Goal: Task Accomplishment & Management: Use online tool/utility

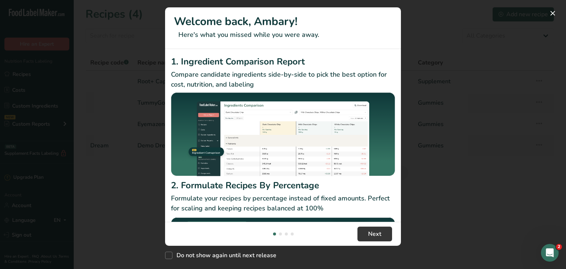
click at [423, 31] on div "New Features" at bounding box center [283, 134] width 566 height 269
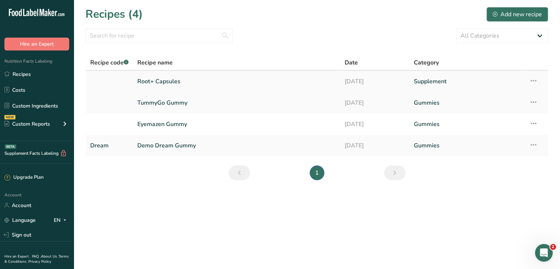
click at [310, 82] on link "Root+ Capsules" at bounding box center [236, 81] width 198 height 15
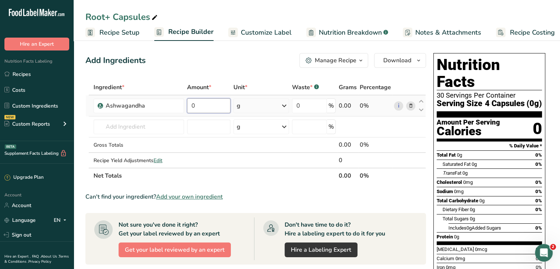
click at [208, 106] on input "0" at bounding box center [208, 105] width 43 height 15
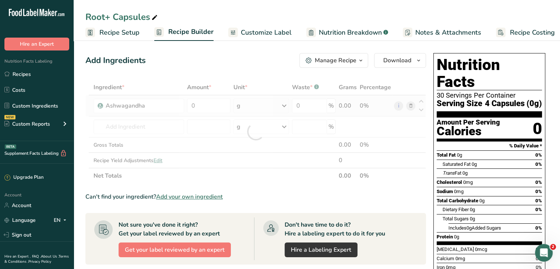
click at [259, 104] on div "Ingredient * Amount * Unit * Waste * .a-a{fill:#347362;}.b-a{fill:#fff;} Grams …" at bounding box center [255, 132] width 341 height 104
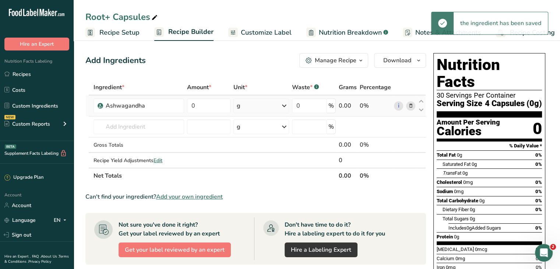
click at [275, 105] on div "g" at bounding box center [261, 105] width 56 height 15
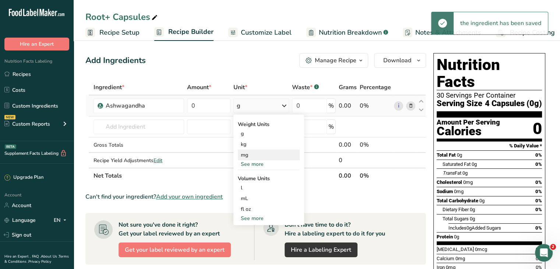
click at [250, 152] on div "mg" at bounding box center [269, 155] width 62 height 11
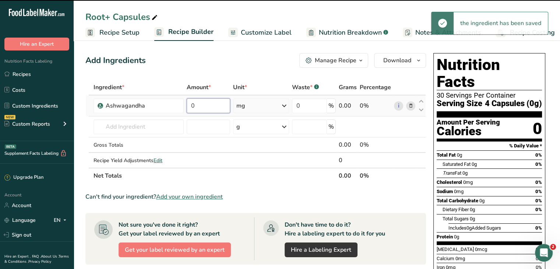
click at [203, 105] on input "0" at bounding box center [208, 105] width 43 height 15
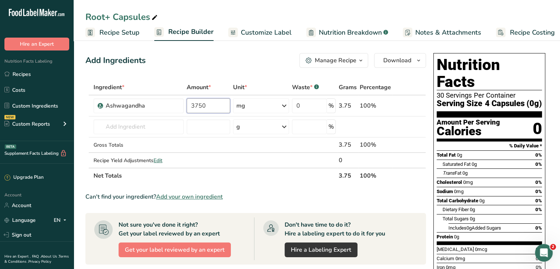
type input "3750"
click at [255, 53] on div "Add Ingredients Manage Recipe Delete Recipe Duplicate Recipe Scale Recipe Save …" at bounding box center [255, 60] width 341 height 15
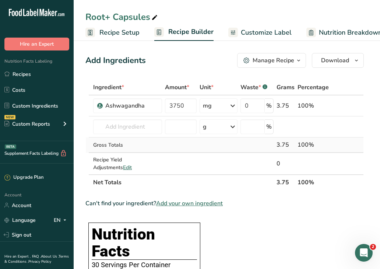
click at [140, 137] on td "Gross Totals" at bounding box center [128, 144] width 72 height 15
click at [141, 130] on input "text" at bounding box center [127, 126] width 69 height 15
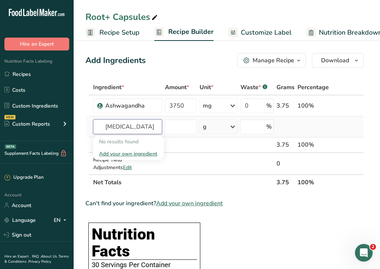
type input "Saw Palmetto"
click at [125, 154] on div "Add your own ingredient" at bounding box center [128, 154] width 59 height 8
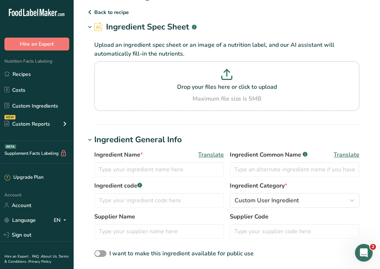
scroll to position [37, 0]
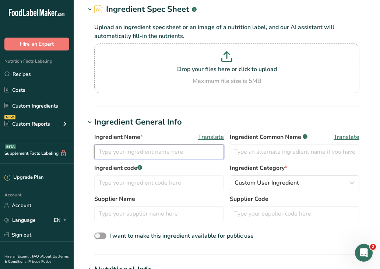
click at [155, 152] on input "text" at bounding box center [159, 151] width 130 height 15
type input "Saw Palmetto"
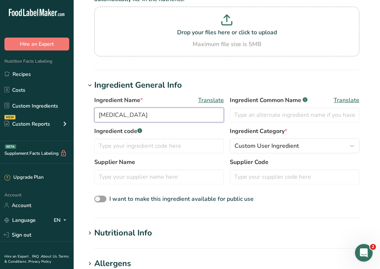
scroll to position [110, 0]
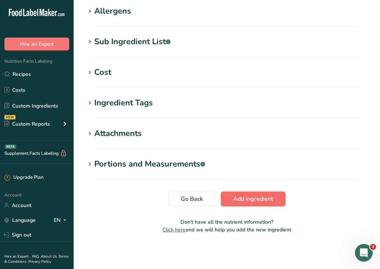
click at [253, 200] on span "Add ingredient" at bounding box center [253, 198] width 40 height 9
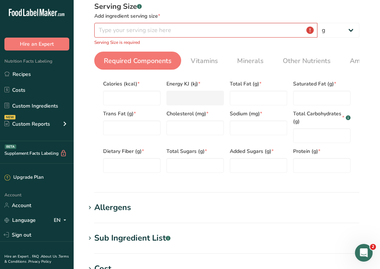
scroll to position [116, 0]
click at [138, 103] on input "number" at bounding box center [131, 98] width 57 height 15
type input "0"
type KJ "0"
type input "0"
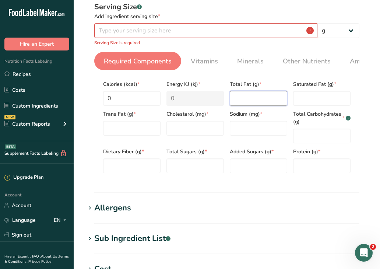
click at [249, 101] on Fat "number" at bounding box center [258, 98] width 57 height 15
type Fat "0"
click at [308, 98] on Fat "number" at bounding box center [321, 98] width 57 height 15
type Fat "0"
click at [131, 130] on Fat "number" at bounding box center [131, 128] width 57 height 15
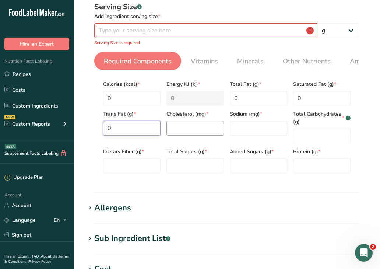
type Fat "0"
click at [187, 130] on input "number" at bounding box center [194, 128] width 57 height 15
type input "0"
click at [253, 131] on input "number" at bounding box center [258, 128] width 57 height 15
type input "0"
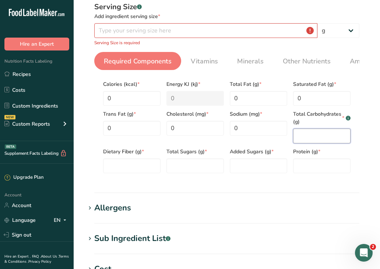
click at [328, 137] on Carbohydrates "number" at bounding box center [321, 136] width 57 height 15
type Carbohydrates "0"
click at [130, 167] on Fiber "number" at bounding box center [131, 165] width 57 height 15
type Fiber "0"
click at [186, 164] on Sugars "number" at bounding box center [194, 165] width 57 height 15
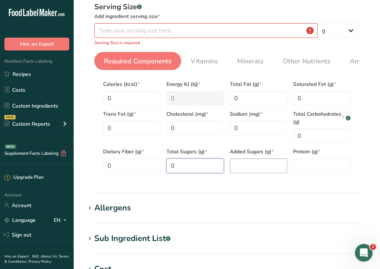
type Sugars "0"
click at [252, 165] on Sugars "number" at bounding box center [258, 165] width 57 height 15
type Sugars "0"
click at [309, 165] on input "number" at bounding box center [321, 165] width 57 height 15
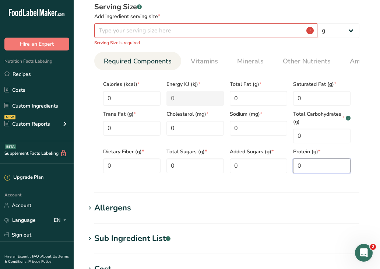
type input "0"
click at [364, 147] on div "Serving Size .a-a{fill:#347362;}.b-a{fill:#fff;} Add ingredient serving size * …" at bounding box center [226, 90] width 283 height 186
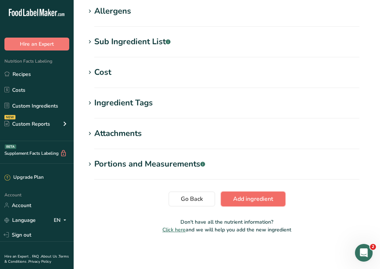
click at [253, 199] on span "Add ingredient" at bounding box center [253, 198] width 40 height 9
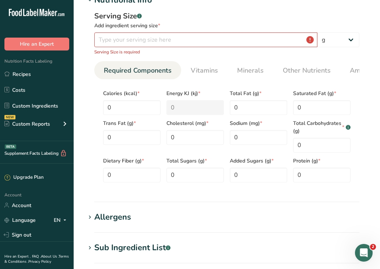
scroll to position [101, 0]
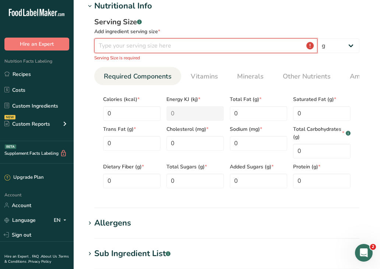
click at [161, 46] on input "number" at bounding box center [205, 45] width 223 height 15
click at [172, 48] on input "number" at bounding box center [205, 45] width 223 height 15
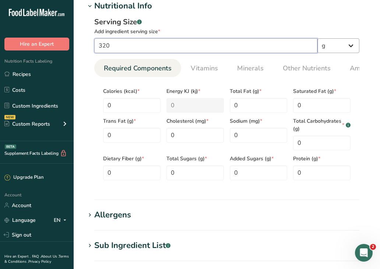
type input "320"
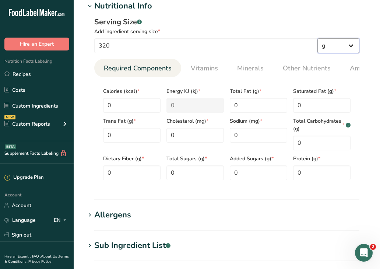
click at [340, 45] on select "g kg mg mcg lb oz l mL fl oz tbsp tsp cup qt gallon" at bounding box center [338, 45] width 42 height 15
select select "3"
click at [317, 38] on select "g kg mg mcg lb oz l mL fl oz tbsp tsp cup qt gallon" at bounding box center [338, 45] width 42 height 15
click at [374, 51] on section "Add new ingredient Back to recipe Ingredient Spec Sheet .a-a{fill:#347362;}.b-a…" at bounding box center [227, 174] width 306 height 550
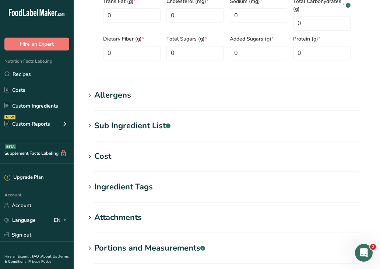
scroll to position [307, 0]
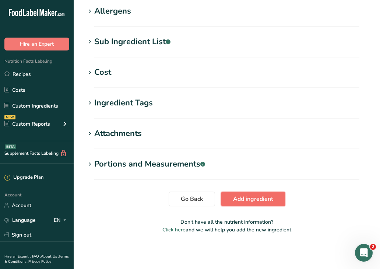
click at [251, 196] on span "Add ingredient" at bounding box center [253, 198] width 40 height 9
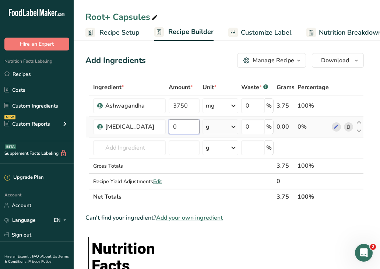
click at [183, 127] on input "0" at bounding box center [184, 126] width 31 height 15
drag, startPoint x: 184, startPoint y: 124, endPoint x: 165, endPoint y: 128, distance: 19.1
click at [169, 128] on input "0" at bounding box center [184, 126] width 31 height 15
click at [183, 120] on input "0" at bounding box center [184, 126] width 31 height 15
click at [183, 129] on input "0" at bounding box center [184, 126] width 31 height 15
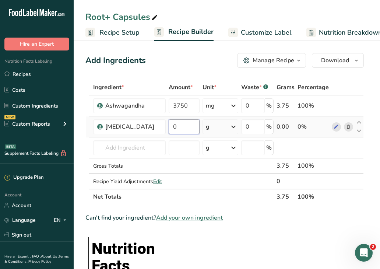
click at [183, 129] on input "0" at bounding box center [184, 126] width 31 height 15
click at [181, 127] on input "0" at bounding box center [184, 126] width 31 height 15
drag, startPoint x: 179, startPoint y: 127, endPoint x: 166, endPoint y: 128, distance: 12.9
click at [169, 128] on input "0" at bounding box center [184, 126] width 31 height 15
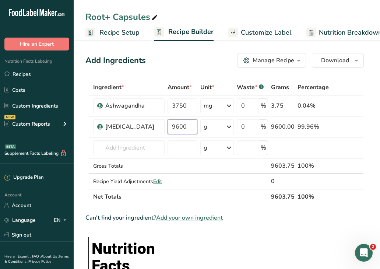
type input "9600"
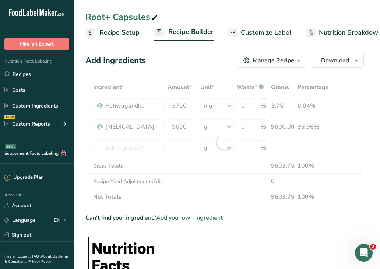
click at [209, 61] on div "Add Ingredients Manage Recipe Delete Recipe Duplicate Recipe Scale Recipe Save …" at bounding box center [224, 60] width 278 height 15
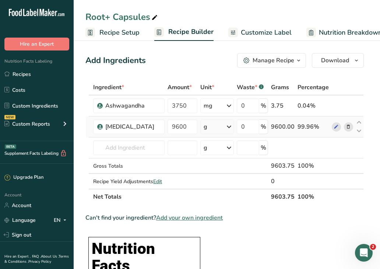
click at [228, 128] on icon at bounding box center [229, 126] width 9 height 13
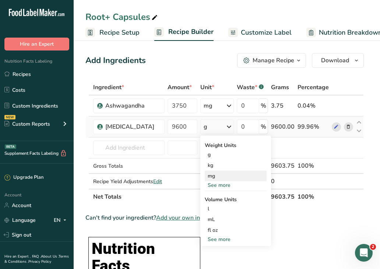
click at [220, 176] on div "mg" at bounding box center [236, 176] width 62 height 11
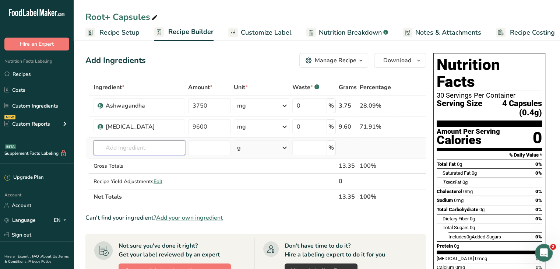
click at [141, 143] on input "text" at bounding box center [140, 147] width 92 height 15
paste input "Rhodiola Rosea"
type input "Rhodiola Rosea"
click at [141, 175] on div "Add your own ingredient" at bounding box center [139, 175] width 80 height 8
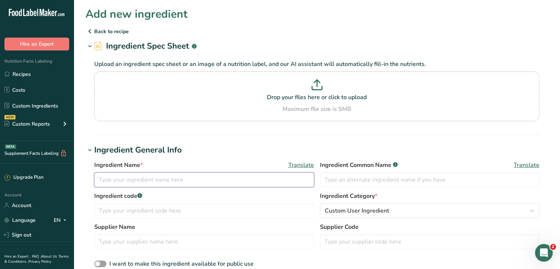
click at [154, 178] on input "text" at bounding box center [204, 179] width 220 height 15
paste input "Rhodiola Rosea"
type input "Rhodiola Rosea"
click at [247, 151] on h1 "Ingredient General Info" at bounding box center [316, 150] width 463 height 12
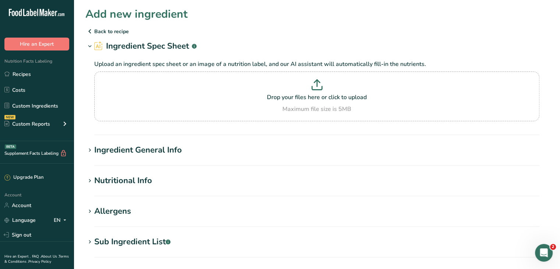
click at [158, 147] on div "Ingredient General Info" at bounding box center [138, 150] width 88 height 12
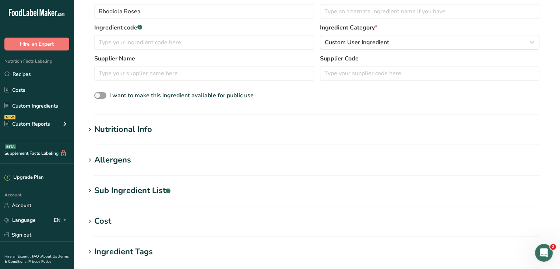
scroll to position [184, 0]
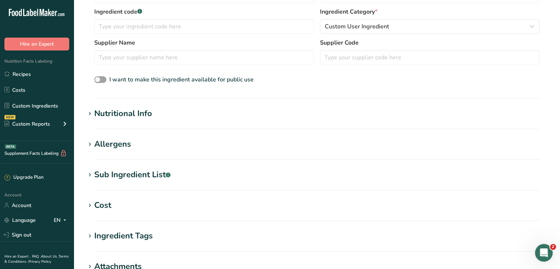
click at [127, 110] on div "Nutritional Info" at bounding box center [123, 114] width 58 height 12
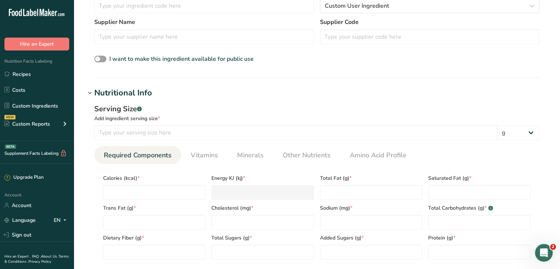
scroll to position [221, 0]
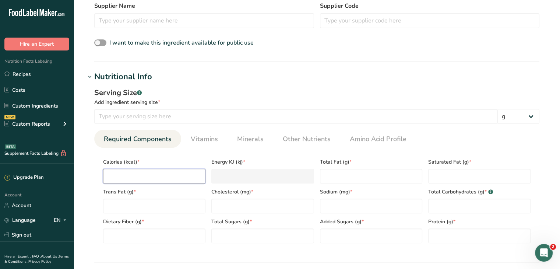
click at [164, 177] on input "number" at bounding box center [154, 176] width 102 height 15
click at [158, 119] on input "number" at bounding box center [295, 116] width 403 height 15
type input "100"
click at [519, 121] on select "g kg mg mcg lb oz l mL fl oz tbsp tsp cup qt gallon" at bounding box center [519, 116] width 42 height 15
select select "3"
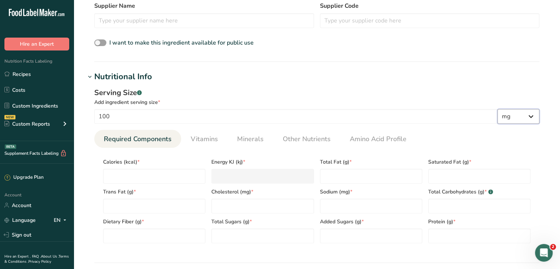
click at [498, 109] on select "g kg mg mcg lb oz l mL fl oz tbsp tsp cup qt gallon" at bounding box center [519, 116] width 42 height 15
click at [158, 173] on input "number" at bounding box center [154, 176] width 102 height 15
type input "0"
type KJ "0"
type input "0"
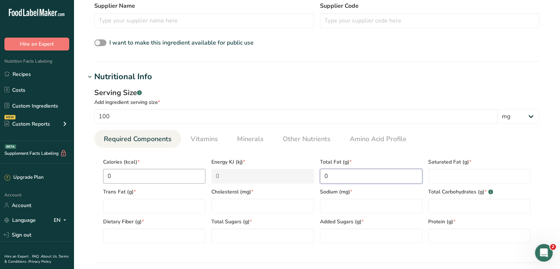
type Fat "0"
type input "0"
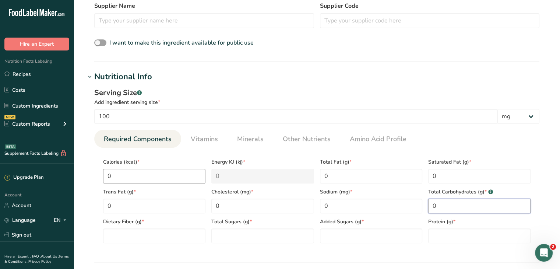
type Carbohydrates "0"
type Fiber "0"
type Sugars "0"
type input "0"
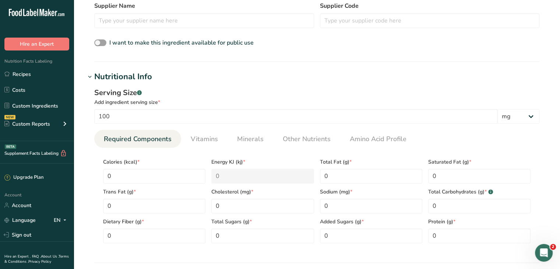
click at [537, 165] on section "Calories (kcal) * 0 Energy KJ (kj) * 0 Total Fat (g) * 0 Saturated Fat (g) * 0 …" at bounding box center [316, 198] width 445 height 101
click at [241, 136] on span "Minerals" at bounding box center [250, 139] width 27 height 10
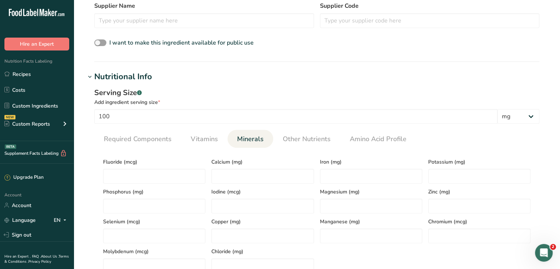
scroll to position [258, 0]
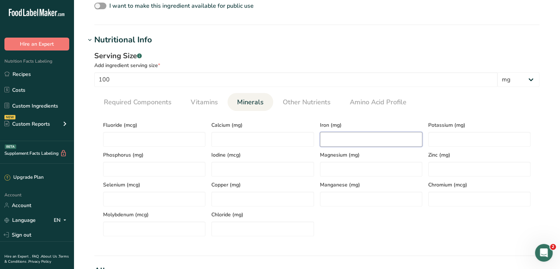
click at [336, 145] on input "number" at bounding box center [371, 139] width 102 height 15
type input "14.4"
click at [446, 103] on ul "Required Components Vitamins Minerals Other Nutrients Amino Acid Profile" at bounding box center [316, 102] width 445 height 18
click at [143, 109] on link "Required Components" at bounding box center [138, 102] width 74 height 19
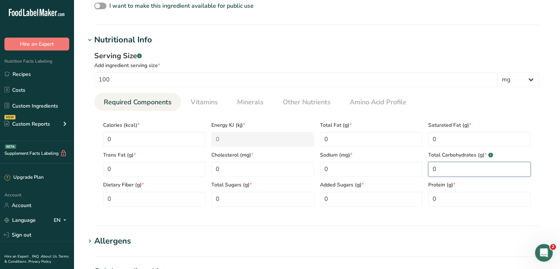
click at [450, 168] on Carbohydrates "0" at bounding box center [479, 169] width 102 height 15
drag, startPoint x: 445, startPoint y: 169, endPoint x: 408, endPoint y: 170, distance: 36.8
click at [409, 170] on div "Calories (kcal) * 0 Energy KJ (kj) * 0 Total Fat (g) * 0 Saturated Fat (g) * 0 …" at bounding box center [316, 161] width 433 height 89
type Carbohydrates "0"
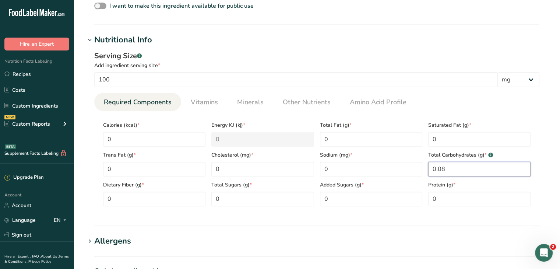
type Carbohydrates "0.08"
click at [532, 153] on div "Total Carbohydrates (g) * .a-a{fill:#347362;}.b-a{fill:#fff;} 0.08" at bounding box center [479, 162] width 108 height 30
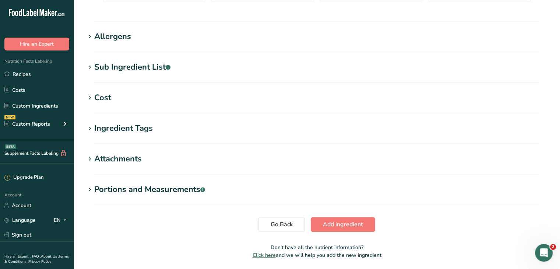
scroll to position [479, 0]
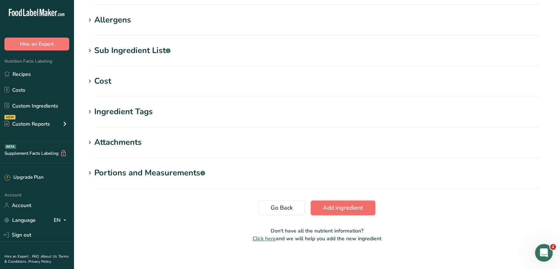
click at [337, 205] on span "Add ingredient" at bounding box center [343, 207] width 40 height 9
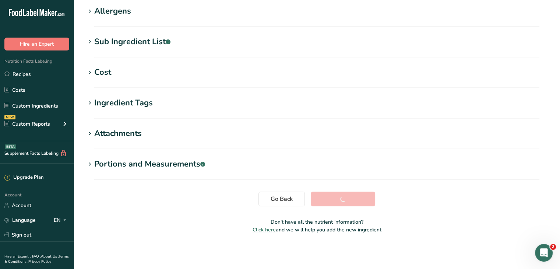
scroll to position [118, 0]
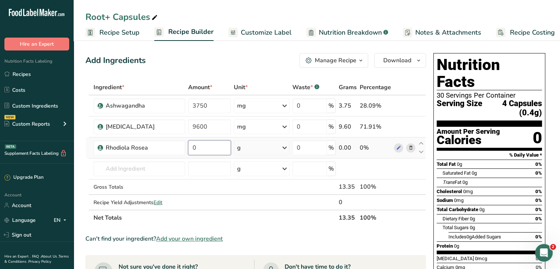
click at [211, 149] on input "0" at bounding box center [209, 147] width 43 height 15
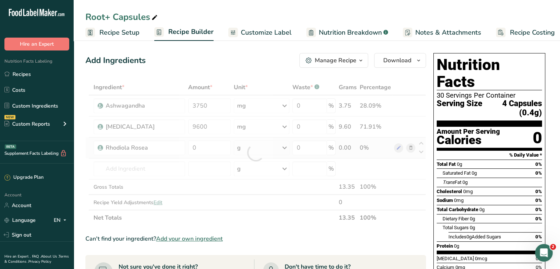
click at [246, 149] on div "Ingredient * Amount * Unit * Waste * .a-a{fill:#347362;}.b-a{fill:#fff;} Grams …" at bounding box center [255, 153] width 341 height 146
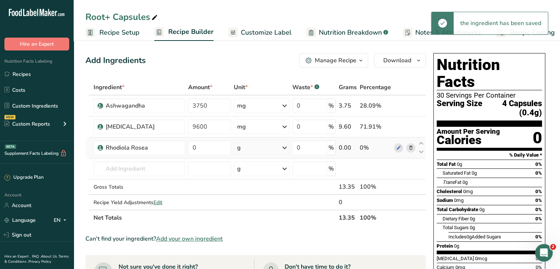
click at [259, 148] on div "g" at bounding box center [262, 147] width 56 height 15
click at [260, 194] on div "mg" at bounding box center [269, 197] width 62 height 11
drag, startPoint x: 209, startPoint y: 146, endPoint x: 177, endPoint y: 147, distance: 32.4
click at [178, 148] on tr "Rhodiola Rosea 0 mg Weight Units g kg mg See more Volume Units l Volume units r…" at bounding box center [256, 147] width 340 height 21
type input "3000"
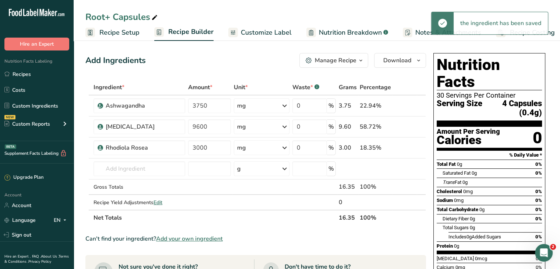
click at [248, 70] on div "Add Ingredients Manage Recipe Delete Recipe Duplicate Recipe Scale Recipe Save …" at bounding box center [257, 262] width 345 height 424
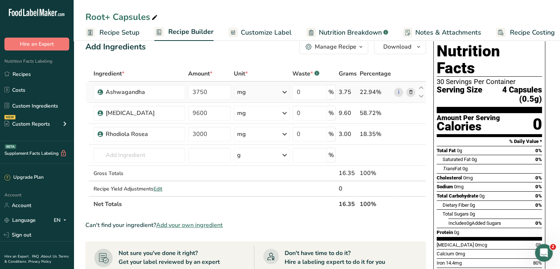
scroll to position [37, 0]
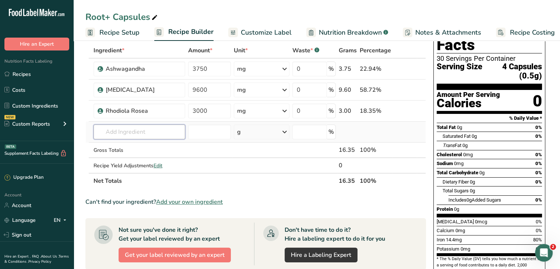
click at [117, 134] on input "text" at bounding box center [140, 131] width 92 height 15
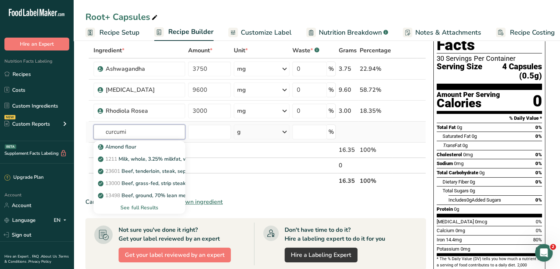
type input "curcumin"
click at [137, 130] on input "curcumin" at bounding box center [140, 131] width 92 height 15
click at [143, 131] on input "curcumin" at bounding box center [140, 131] width 92 height 15
drag, startPoint x: 137, startPoint y: 131, endPoint x: 80, endPoint y: 136, distance: 57.3
click at [80, 137] on section "Add Ingredients Manage Recipe Delete Recipe Duplicate Recipe Scale Recipe Save …" at bounding box center [317, 224] width 486 height 447
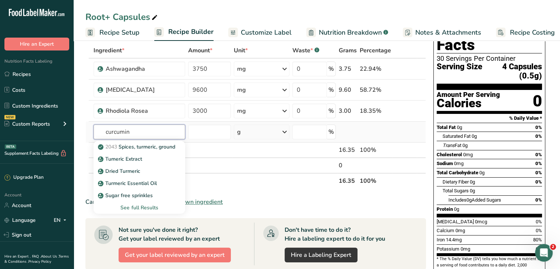
type input "curcumin"
click at [140, 207] on div "See full Results" at bounding box center [139, 208] width 80 height 8
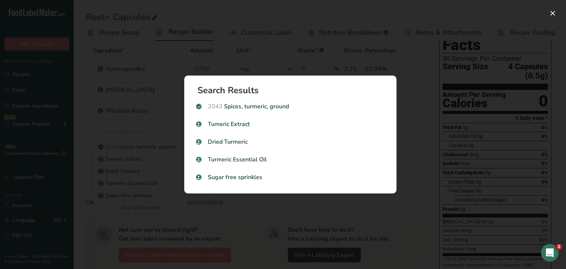
click at [81, 151] on div "Search results modal" at bounding box center [283, 134] width 566 height 269
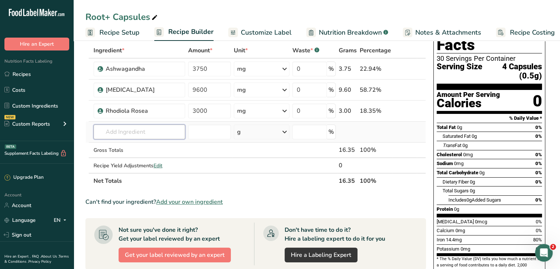
click at [141, 131] on input "text" at bounding box center [140, 131] width 92 height 15
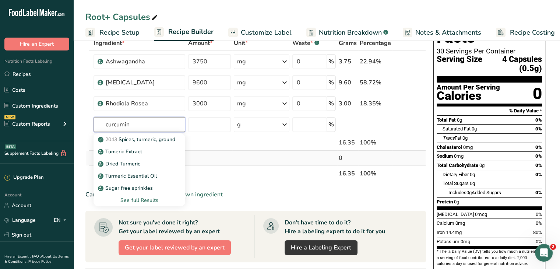
scroll to position [31, 0]
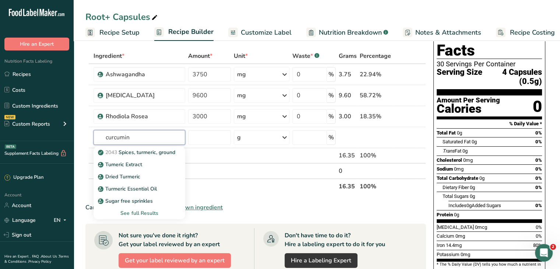
type input "curcumin"
click at [235, 189] on th "Net Totals" at bounding box center [214, 185] width 245 height 15
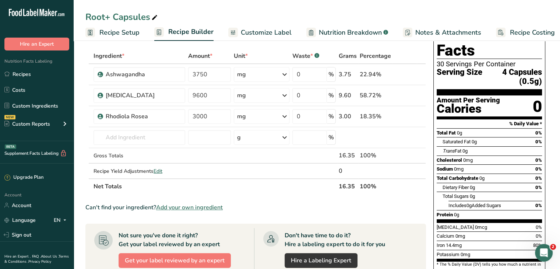
click at [189, 205] on span "Add your own ingredient" at bounding box center [189, 207] width 67 height 9
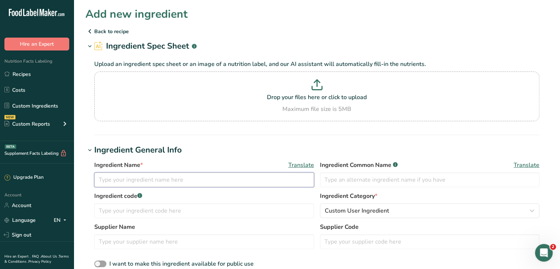
click at [152, 181] on input "text" at bounding box center [204, 179] width 220 height 15
type input "c"
type input "Curcumin"
click at [209, 159] on div "Ingredient Name * Translate Curcumin Ingredient Common Name .a-a{fill:#347362;}…" at bounding box center [316, 214] width 463 height 117
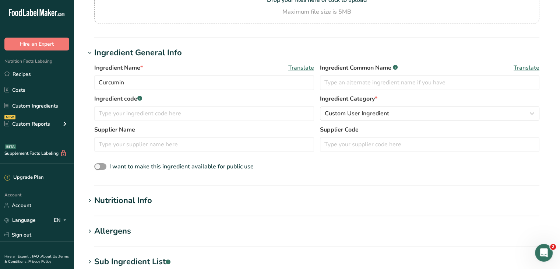
scroll to position [110, 0]
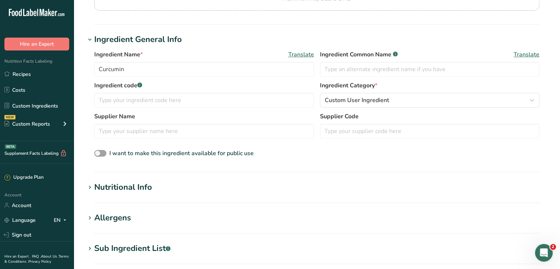
click at [147, 186] on div "Nutritional Info" at bounding box center [123, 187] width 58 height 12
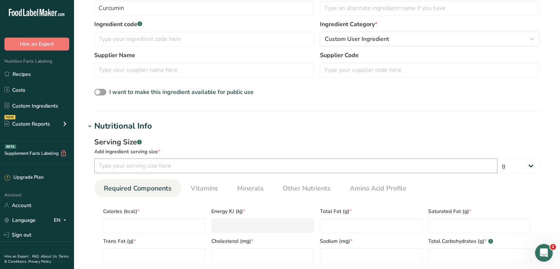
scroll to position [184, 0]
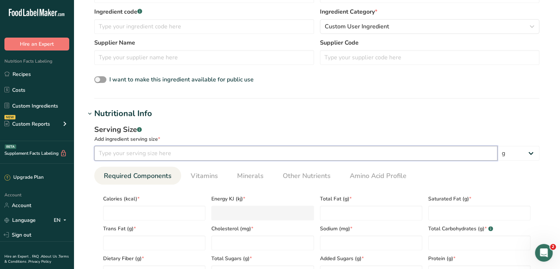
click at [194, 155] on input "number" at bounding box center [295, 153] width 403 height 15
type input "250"
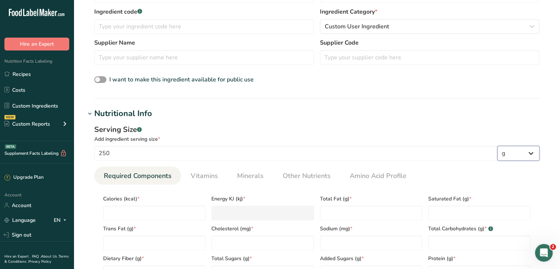
click at [521, 153] on select "g kg mg mcg lb oz l mL fl oz tbsp tsp cup qt gallon" at bounding box center [519, 153] width 42 height 15
select select "3"
click at [498, 146] on select "g kg mg mcg lb oz l mL fl oz tbsp tsp cup qt gallon" at bounding box center [519, 153] width 42 height 15
click at [137, 211] on input "number" at bounding box center [154, 212] width 102 height 15
type input "0"
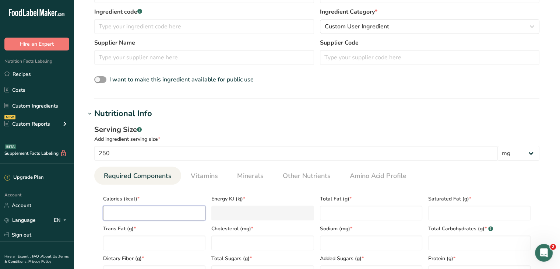
type KJ "0"
type input "0"
type Fat "0"
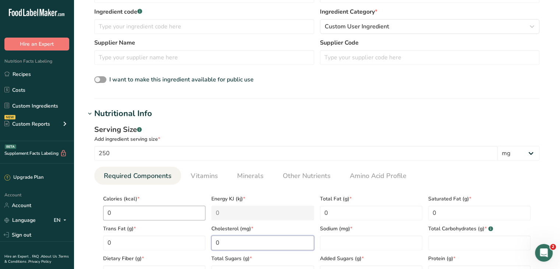
type input "0"
type Carbohydrates "0"
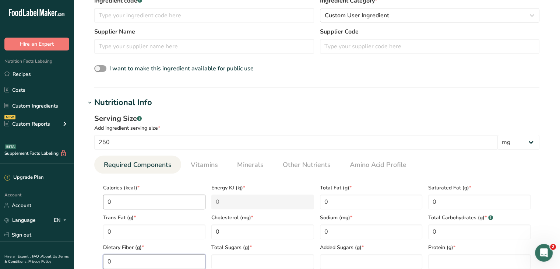
type Fiber "0"
type Sugars "0"
type input "0"
click at [468, 168] on ul "Required Components Vitamins Minerals Other Nutrients Amino Acid Profile" at bounding box center [316, 164] width 445 height 18
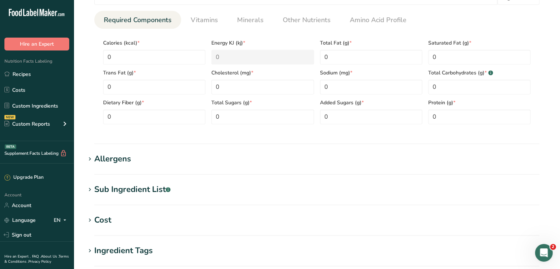
scroll to position [488, 0]
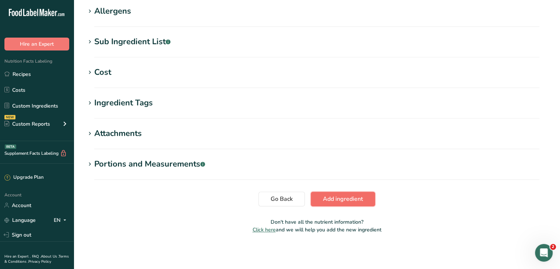
click at [327, 202] on span "Add ingredient" at bounding box center [343, 198] width 40 height 9
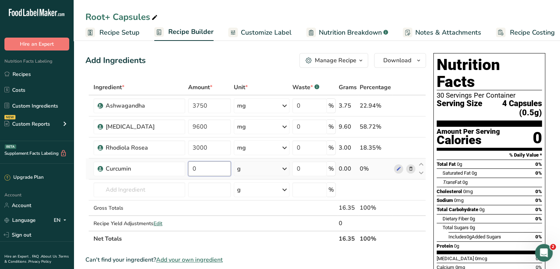
click at [217, 171] on input "0" at bounding box center [209, 168] width 43 height 15
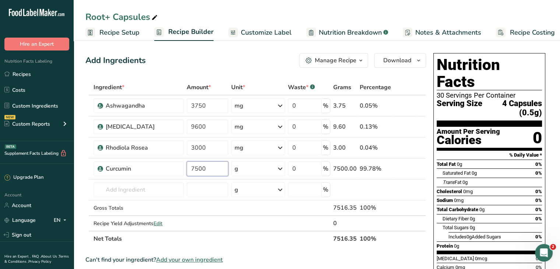
type input "7500"
click at [242, 59] on div "Add Ingredients Manage Recipe Delete Recipe Duplicate Recipe Scale Recipe Save …" at bounding box center [255, 60] width 341 height 15
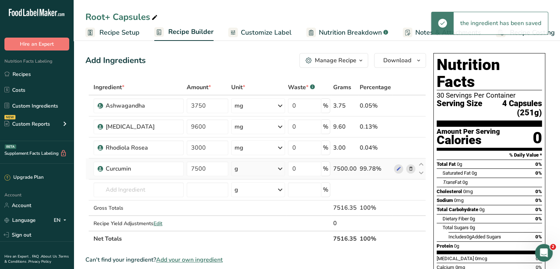
click at [260, 170] on div "g" at bounding box center [257, 168] width 53 height 15
click at [260, 221] on div "mg" at bounding box center [267, 217] width 62 height 11
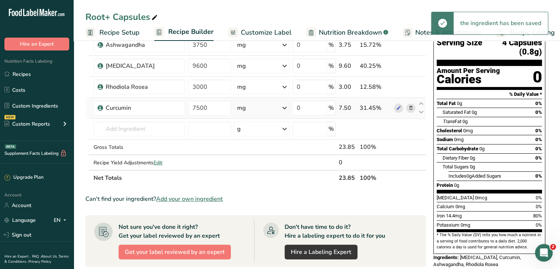
scroll to position [74, 0]
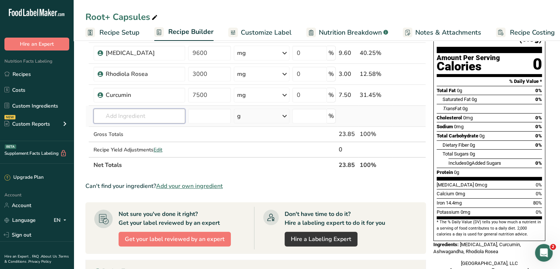
click at [121, 112] on input "text" at bounding box center [140, 116] width 92 height 15
paste input "Tocotrienol"
type input "Tocotrienol"
click at [132, 142] on div "Add your own ingredient" at bounding box center [139, 143] width 80 height 8
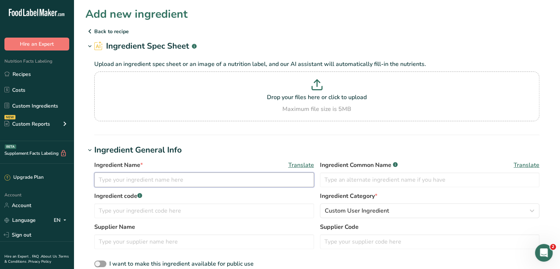
paste input "Tocotrienol"
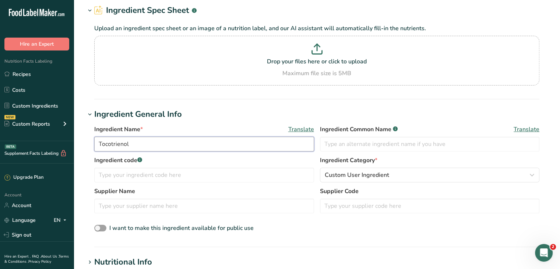
scroll to position [74, 0]
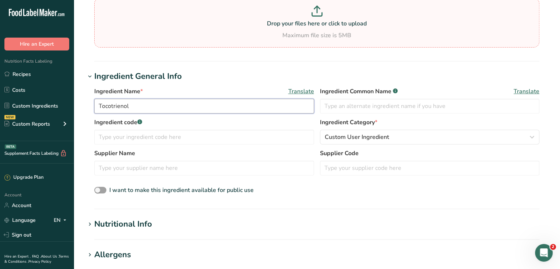
type input "Tocotrienol"
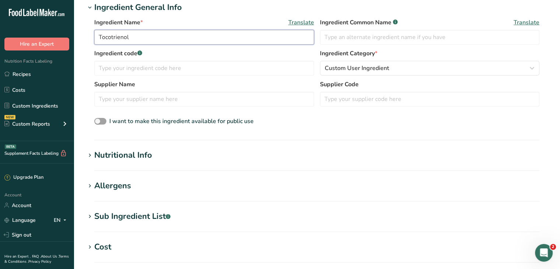
scroll to position [147, 0]
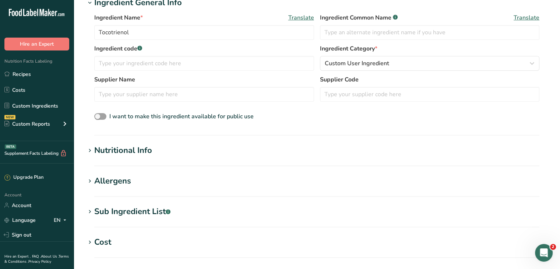
click at [136, 154] on div "Nutritional Info" at bounding box center [123, 150] width 58 height 12
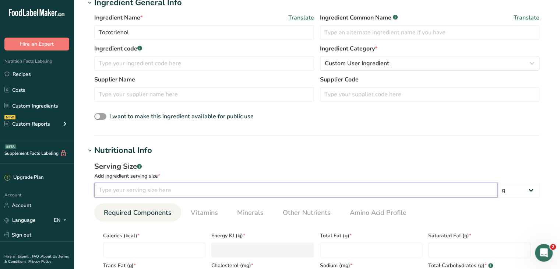
click at [160, 192] on input "number" at bounding box center [295, 190] width 403 height 15
type input "100"
click at [517, 187] on select "g kg mg mcg lb oz l mL fl oz tbsp tsp cup qt gallon" at bounding box center [519, 190] width 42 height 15
select select "3"
click at [498, 183] on select "g kg mg mcg lb oz l mL fl oz tbsp tsp cup qt gallon" at bounding box center [519, 190] width 42 height 15
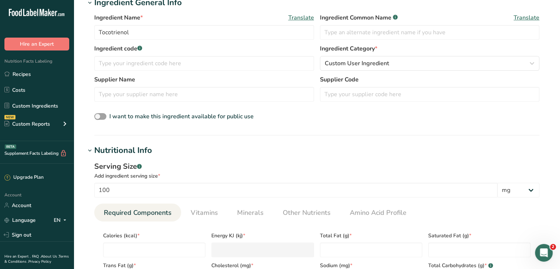
click at [322, 148] on h1 "Nutritional Info" at bounding box center [316, 150] width 463 height 12
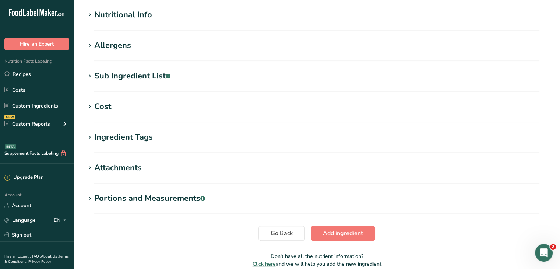
scroll to position [243, 0]
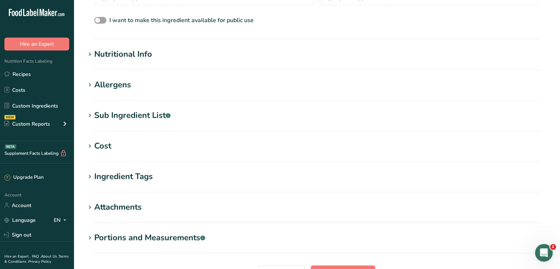
click at [144, 53] on div "Nutritional Info" at bounding box center [123, 54] width 58 height 12
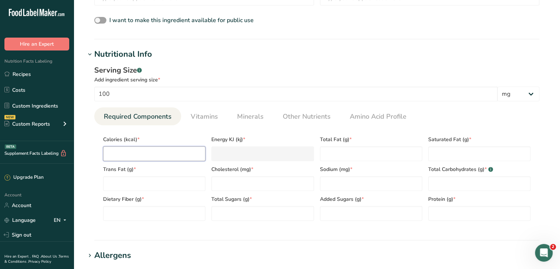
click at [158, 154] on input "number" at bounding box center [154, 153] width 102 height 15
type input "0"
type KJ "0"
type input "0"
type Fat "0"
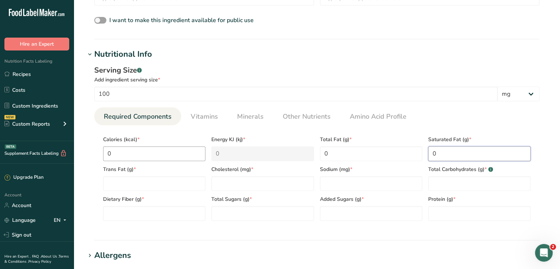
type Fat "0"
type input "0"
type Carbohydrates "0"
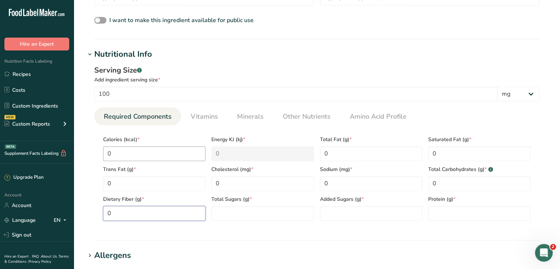
type Fiber "0"
type Sugars "0"
type input "0"
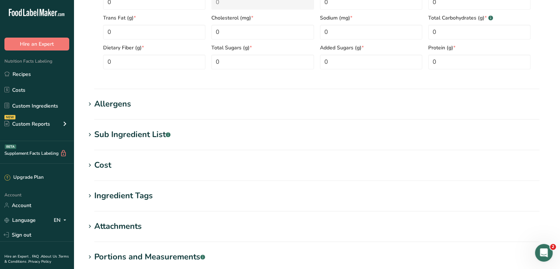
click at [278, 103] on h1 "Allergens" at bounding box center [316, 104] width 463 height 12
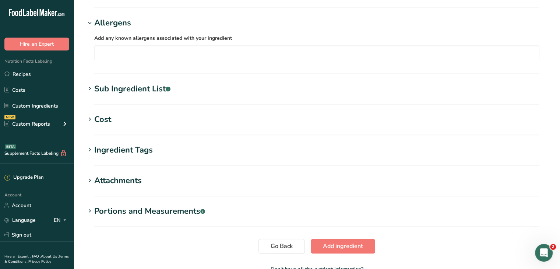
scroll to position [523, 0]
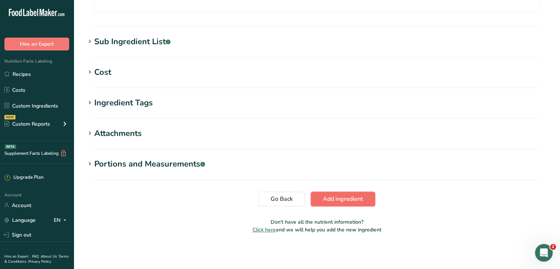
click at [349, 205] on button "Add ingredient" at bounding box center [343, 199] width 64 height 15
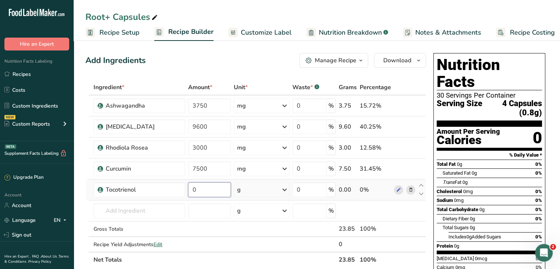
click at [202, 193] on input "0" at bounding box center [209, 189] width 43 height 15
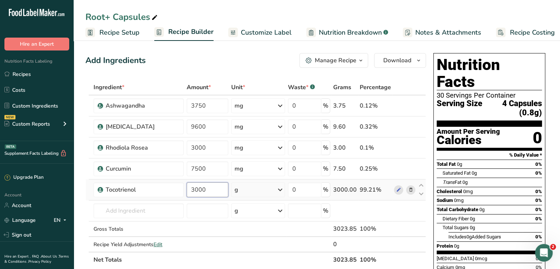
type input "3000"
click at [258, 189] on div "Ingredient * Amount * Unit * Waste * .a-a{fill:#347362;}.b-a{fill:#fff;} Grams …" at bounding box center [255, 174] width 341 height 188
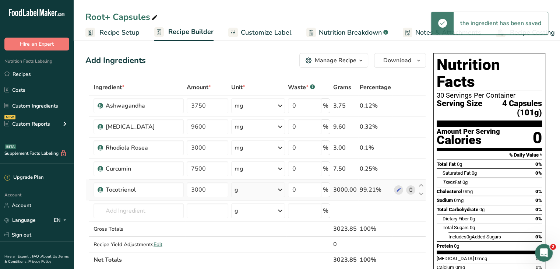
click at [256, 187] on div "g" at bounding box center [257, 189] width 53 height 15
click at [252, 236] on div "mg" at bounding box center [267, 238] width 62 height 11
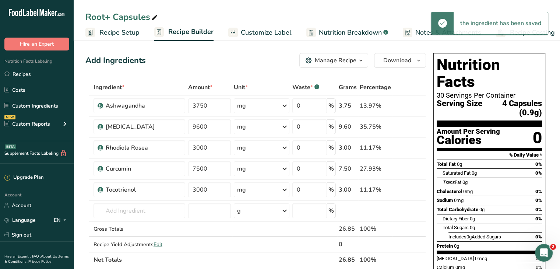
click at [256, 65] on div "Add Ingredients Manage Recipe Delete Recipe Duplicate Recipe Scale Recipe Save …" at bounding box center [255, 60] width 341 height 15
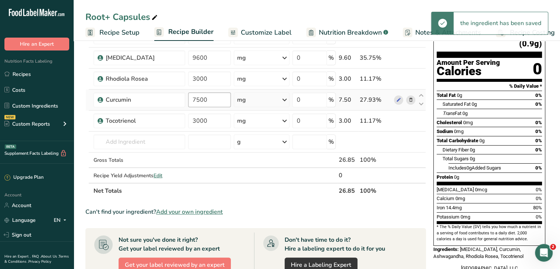
scroll to position [74, 0]
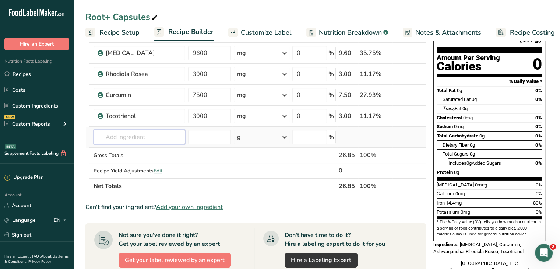
paste input "Resveratrol"
type input "Resveratrol"
click at [130, 163] on div "Add your own ingredient" at bounding box center [139, 164] width 80 height 8
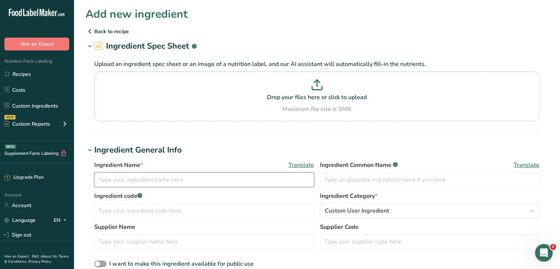
paste input "Resveratrol"
type input "Resveratrol"
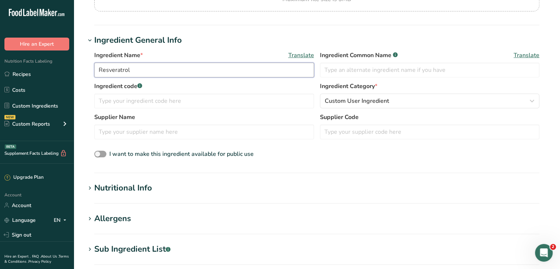
scroll to position [110, 0]
click at [137, 186] on div "Nutritional Info" at bounding box center [123, 187] width 58 height 12
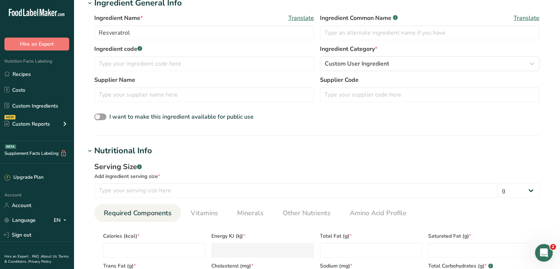
scroll to position [147, 0]
click at [186, 191] on input "number" at bounding box center [295, 190] width 403 height 15
type input "50"
click at [526, 194] on select "g kg mg mcg lb oz l mL fl oz tbsp tsp cup qt gallon" at bounding box center [519, 190] width 42 height 15
select select "3"
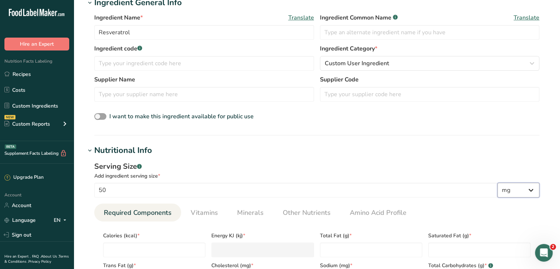
click at [498, 183] on select "g kg mg mcg lb oz l mL fl oz tbsp tsp cup qt gallon" at bounding box center [519, 190] width 42 height 15
click at [357, 133] on section "Ingredient General Info Ingredient Name * Translate Resveratrol Ingredient Comm…" at bounding box center [316, 66] width 463 height 139
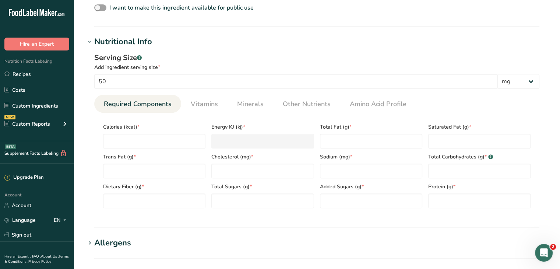
scroll to position [258, 0]
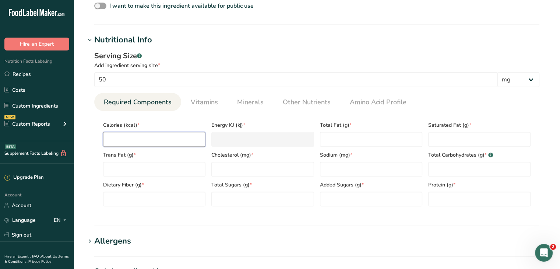
click at [180, 139] on input "number" at bounding box center [154, 139] width 102 height 15
type input "0"
type KJ "0"
type input "0"
type Fat "0"
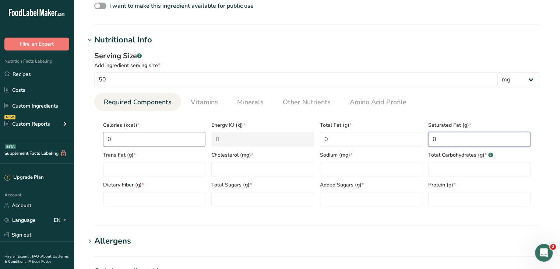
type Fat "0"
type input "0"
type Carbohydrates "0"
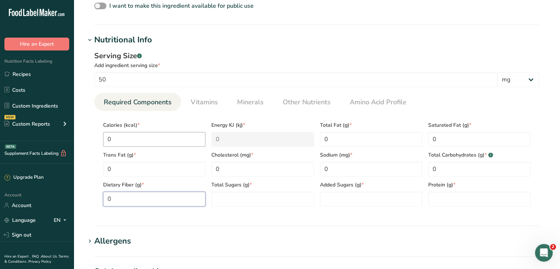
type Fiber "0"
type Sugars "0"
type input "0"
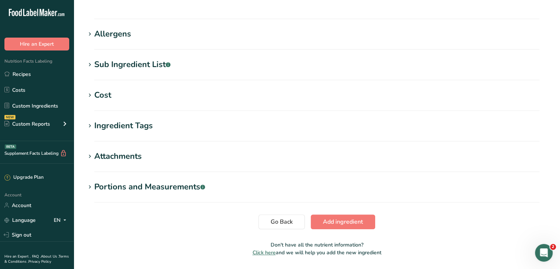
scroll to position [488, 0]
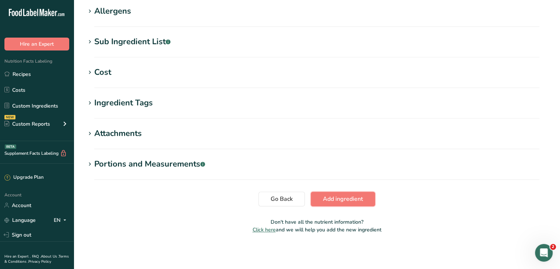
click at [355, 195] on span "Add ingredient" at bounding box center [343, 198] width 40 height 9
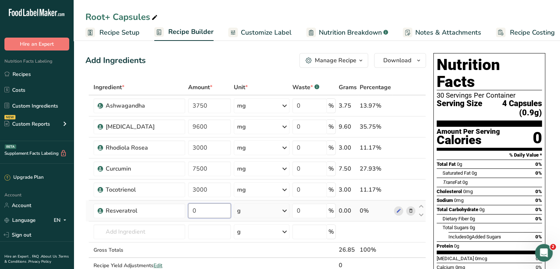
click at [215, 209] on input "0" at bounding box center [209, 210] width 43 height 15
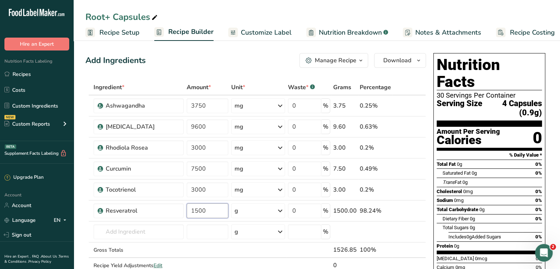
type input "1500"
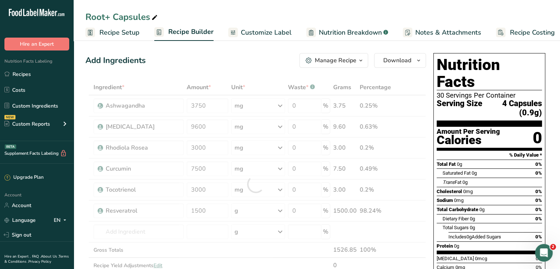
click at [257, 61] on div "Add Ingredients Manage Recipe Delete Recipe Duplicate Recipe Scale Recipe Save …" at bounding box center [255, 60] width 341 height 15
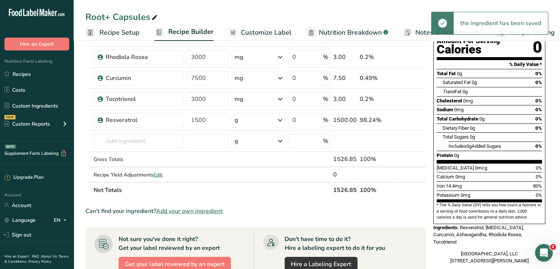
scroll to position [110, 0]
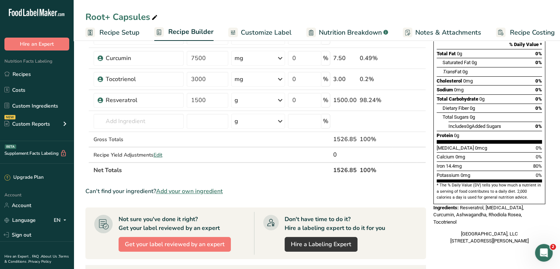
click at [345, 33] on span "Nutrition Breakdown" at bounding box center [350, 33] width 63 height 10
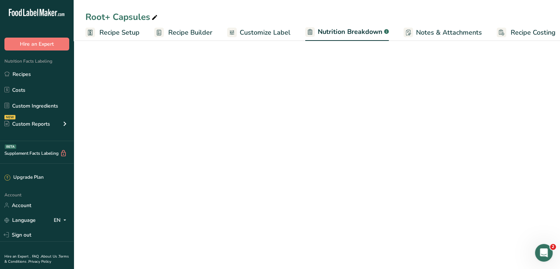
scroll to position [0, 7]
select select "Calories"
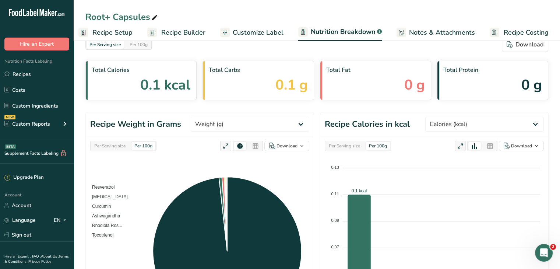
scroll to position [0, 0]
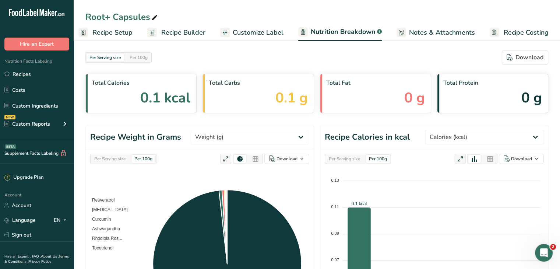
click at [177, 30] on span "Recipe Builder" at bounding box center [183, 33] width 44 height 10
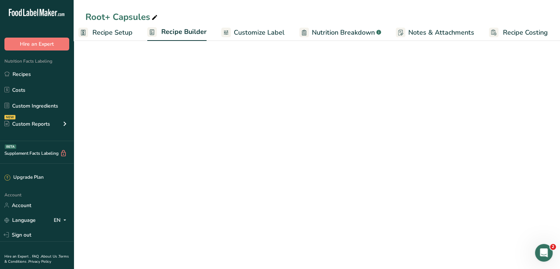
scroll to position [0, 6]
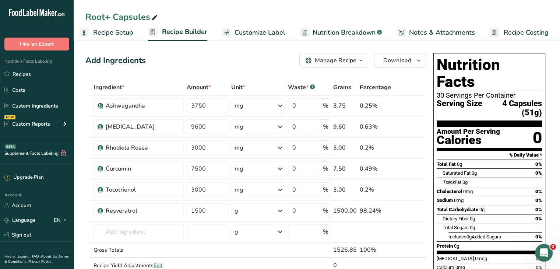
click at [350, 60] on div "Manage Recipe" at bounding box center [336, 60] width 42 height 9
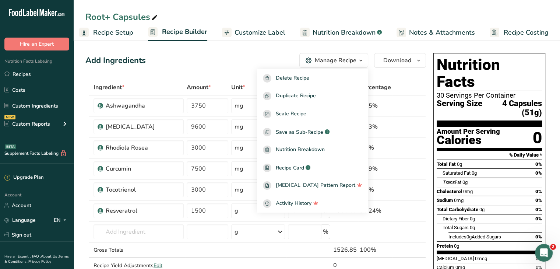
click at [349, 61] on div "Manage Recipe" at bounding box center [336, 60] width 42 height 9
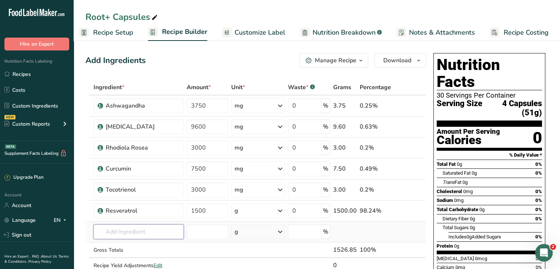
click at [132, 229] on input "text" at bounding box center [139, 231] width 90 height 15
paste input "Marine Collagen Peptides"
type input "Marine Collagen Peptides"
click at [123, 218] on div "Add your own ingredient" at bounding box center [138, 218] width 78 height 8
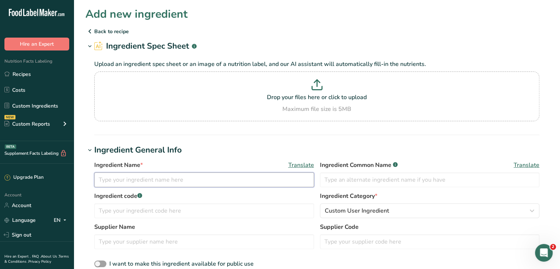
paste input "Marine Collagen Peptides"
type input "Marine Collagen Peptides"
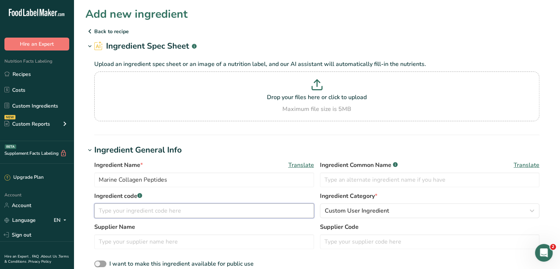
click at [212, 209] on input "text" at bounding box center [204, 210] width 220 height 15
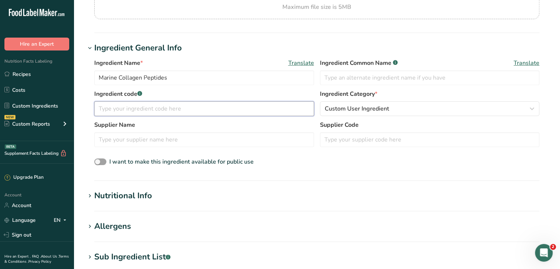
scroll to position [110, 0]
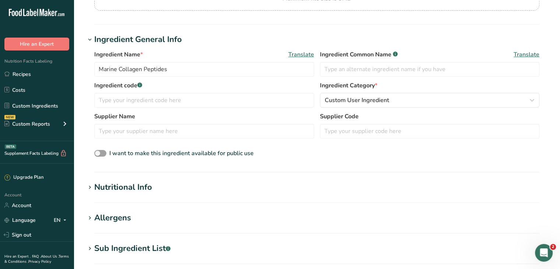
click at [149, 185] on div "Nutritional Info" at bounding box center [123, 187] width 58 height 12
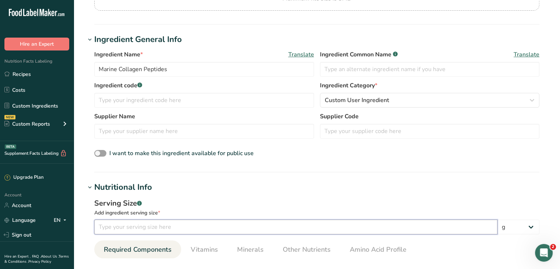
click at [163, 222] on input "number" at bounding box center [295, 226] width 403 height 15
type input "2000"
click at [520, 225] on select "g kg mg mcg lb oz l mL fl oz tbsp tsp cup qt gallon" at bounding box center [519, 226] width 42 height 15
select select "3"
click at [498, 219] on select "g kg mg mcg lb oz l mL fl oz tbsp tsp cup qt gallon" at bounding box center [519, 226] width 42 height 15
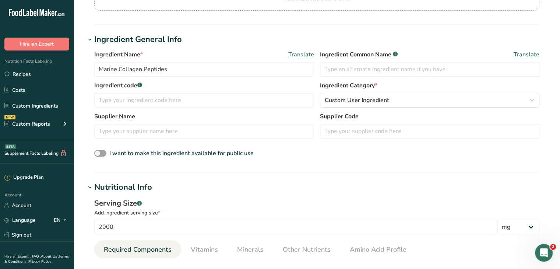
click at [448, 161] on div "Ingredient Name * Translate Marine Collagen Peptides Ingredient Common Name .a-…" at bounding box center [316, 104] width 463 height 117
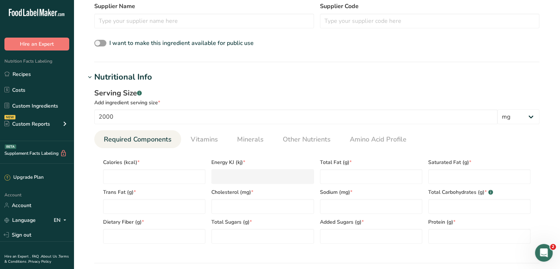
scroll to position [221, 0]
click at [166, 175] on input "number" at bounding box center [154, 176] width 102 height 15
type input "0"
type KJ "0"
type input "0"
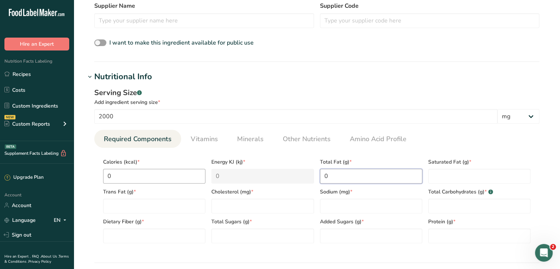
type Fat "0"
type input "0"
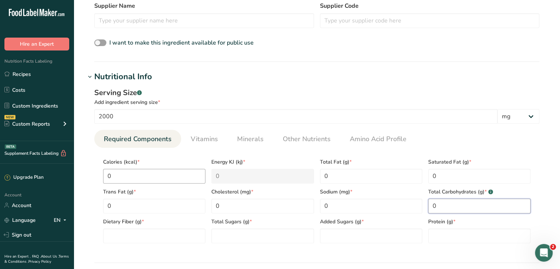
type Carbohydrates "0"
type Fiber "0"
type Sugars "0"
type input "0"
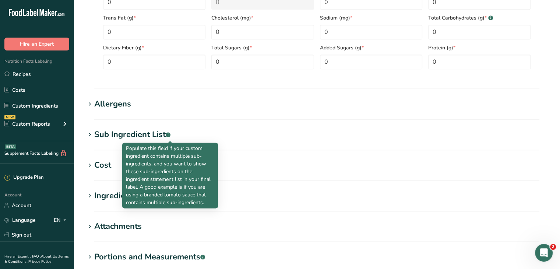
scroll to position [488, 0]
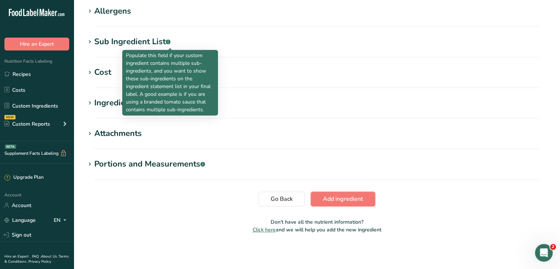
click at [345, 202] on span "Add ingredient" at bounding box center [343, 198] width 40 height 9
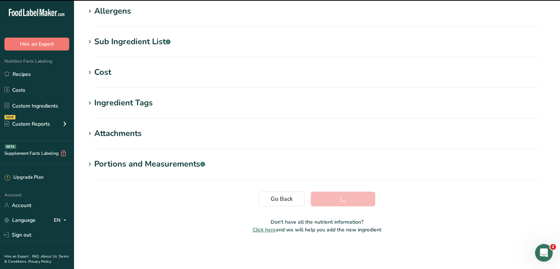
scroll to position [127, 0]
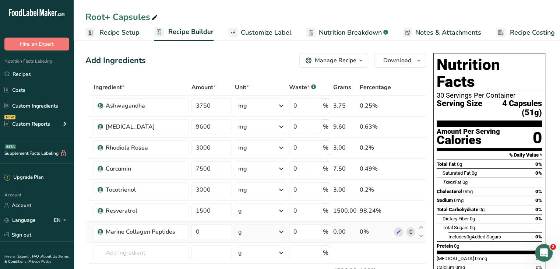
click at [266, 231] on div "g" at bounding box center [260, 231] width 51 height 15
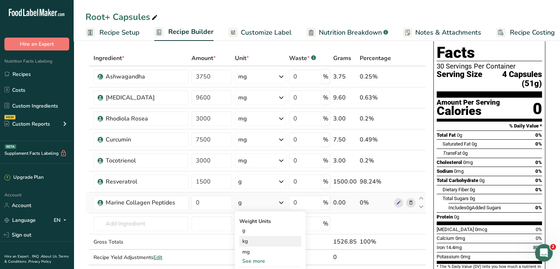
scroll to position [37, 0]
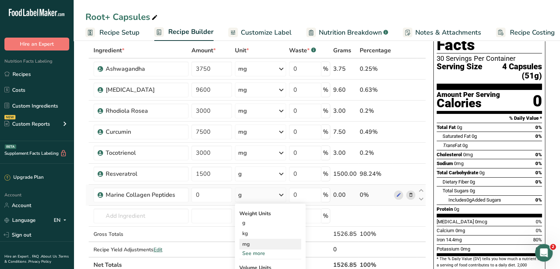
click at [258, 243] on div "mg" at bounding box center [270, 244] width 62 height 11
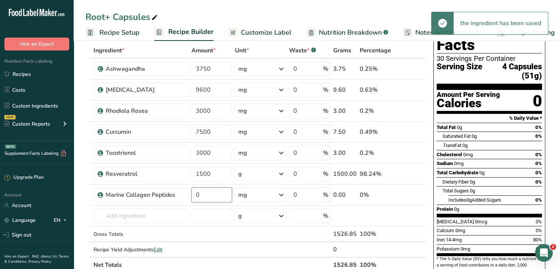
click at [217, 194] on input "0" at bounding box center [212, 194] width 41 height 15
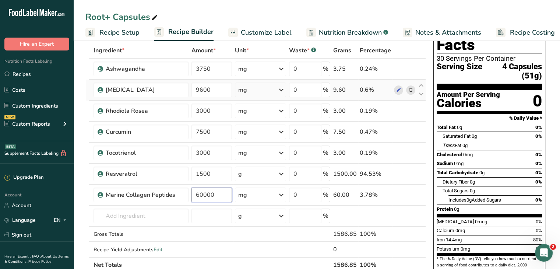
type input "60000"
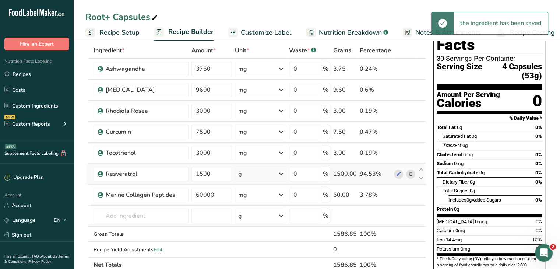
click at [266, 171] on div "g" at bounding box center [260, 173] width 51 height 15
click at [263, 225] on div "mg" at bounding box center [270, 223] width 62 height 11
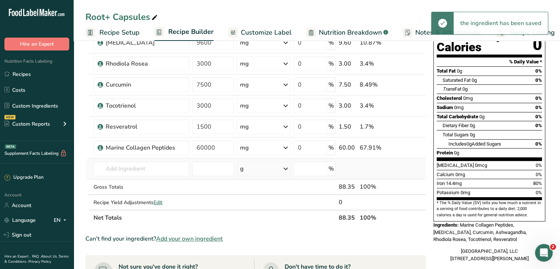
scroll to position [110, 0]
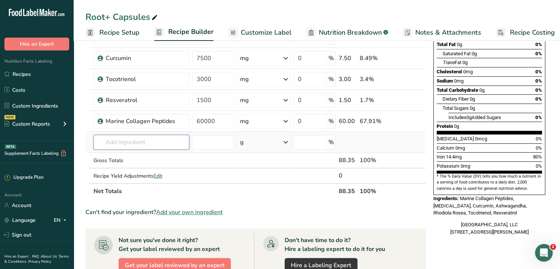
click at [151, 145] on input "text" at bounding box center [142, 142] width 96 height 15
type input "Biotin"
click at [131, 169] on div "Add your own ingredient" at bounding box center [141, 169] width 84 height 8
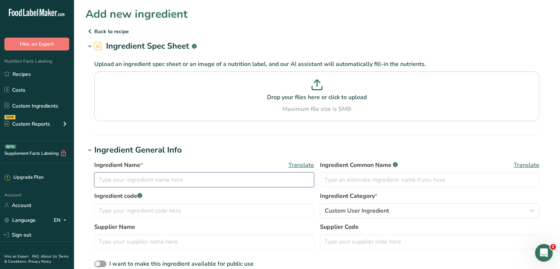
click at [147, 173] on input "text" at bounding box center [204, 179] width 220 height 15
type input "Biotin"
click at [247, 148] on h1 "Ingredient General Info" at bounding box center [316, 150] width 463 height 12
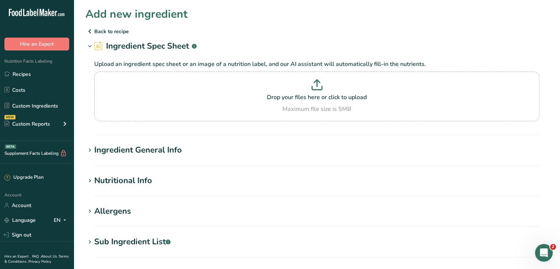
click at [146, 147] on div "Ingredient General Info" at bounding box center [138, 150] width 88 height 12
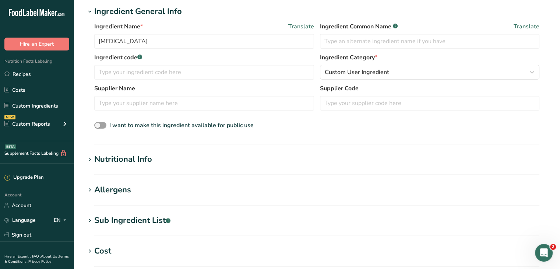
scroll to position [147, 0]
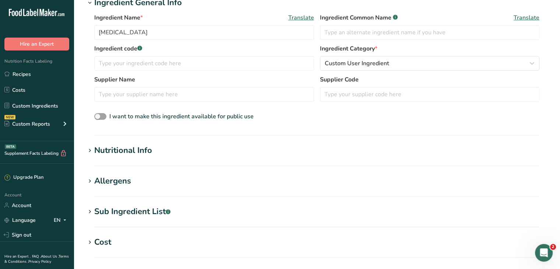
click at [141, 154] on div "Nutritional Info" at bounding box center [123, 150] width 58 height 12
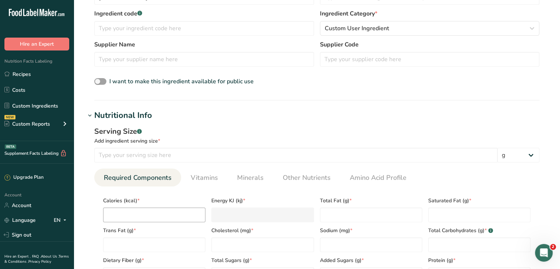
scroll to position [184, 0]
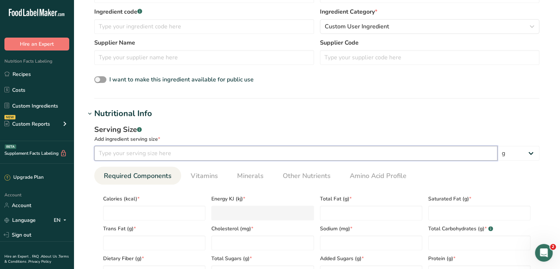
click at [160, 150] on input "number" at bounding box center [295, 153] width 403 height 15
type input "5"
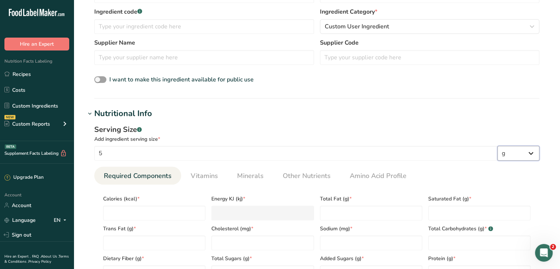
click at [511, 153] on select "g kg mg mcg lb oz l mL fl oz tbsp tsp cup qt gallon" at bounding box center [519, 153] width 42 height 15
select select "3"
click at [498, 146] on select "g kg mg mcg lb oz l mL fl oz tbsp tsp cup qt gallon" at bounding box center [519, 153] width 42 height 15
click at [425, 118] on h1 "Nutritional Info" at bounding box center [316, 114] width 463 height 12
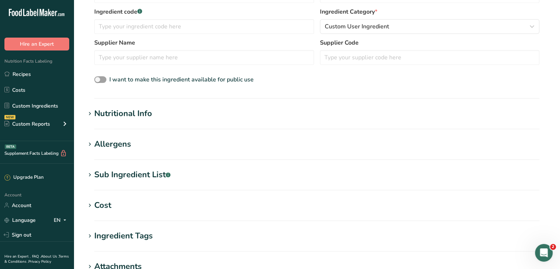
click at [145, 112] on div "Nutritional Info" at bounding box center [123, 114] width 58 height 12
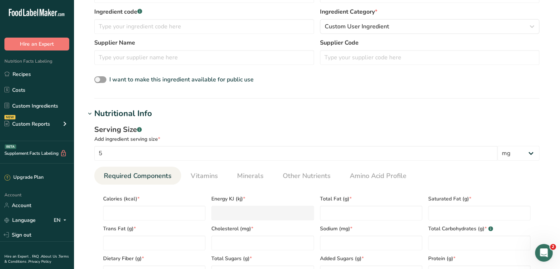
click at [174, 221] on div "Trans Fat (g) *" at bounding box center [154, 235] width 108 height 30
click at [175, 219] on input "number" at bounding box center [154, 212] width 102 height 15
type input "0"
type KJ "0"
type input "0"
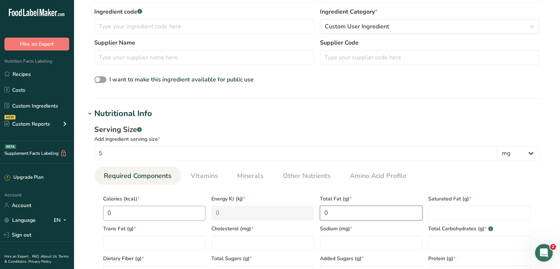
type Fat "0"
type input "0"
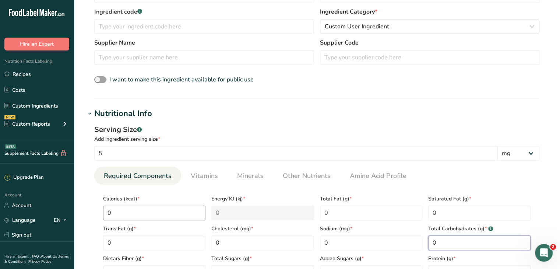
type Carbohydrates "0"
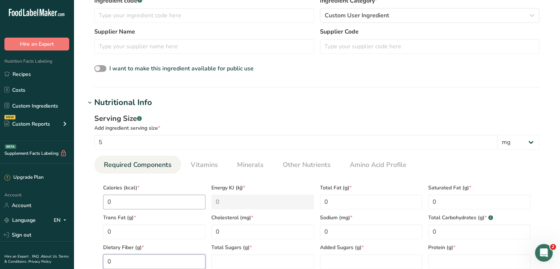
type Fiber "0"
type Sugars "0"
type input "0"
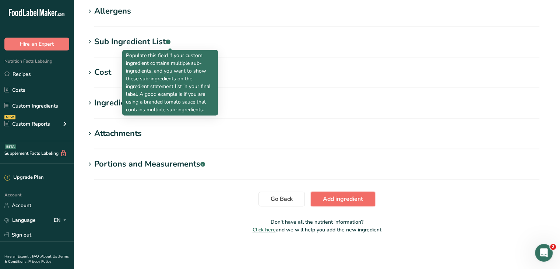
click at [340, 198] on span "Add ingredient" at bounding box center [343, 198] width 40 height 9
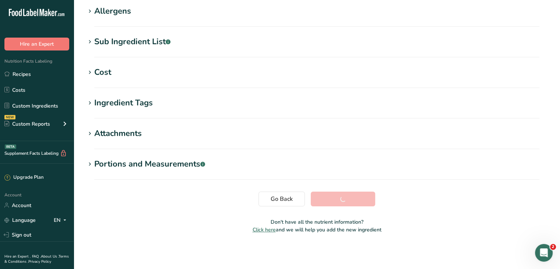
scroll to position [127, 0]
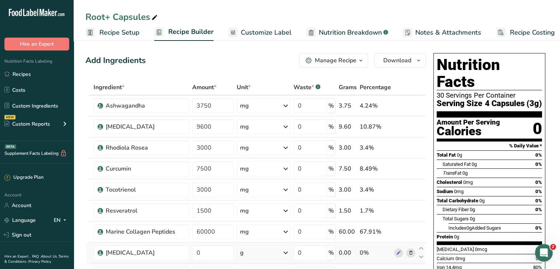
click at [267, 251] on div "g" at bounding box center [263, 252] width 53 height 15
click at [208, 253] on input "0" at bounding box center [213, 252] width 42 height 15
click at [208, 252] on input "0" at bounding box center [213, 252] width 42 height 15
type input "150"
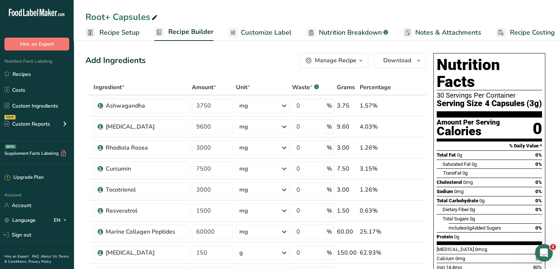
click at [239, 58] on div "Add Ingredients Manage Recipe Delete Recipe Duplicate Recipe Scale Recipe Save …" at bounding box center [255, 60] width 341 height 15
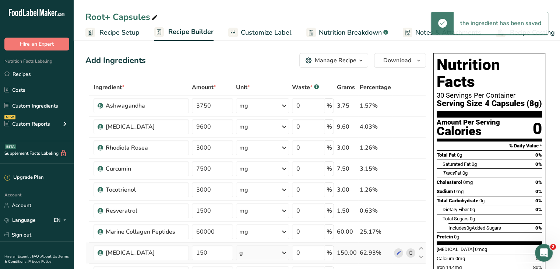
click at [263, 254] on div "g" at bounding box center [262, 252] width 53 height 15
click at [275, 254] on div "g" at bounding box center [262, 252] width 53 height 15
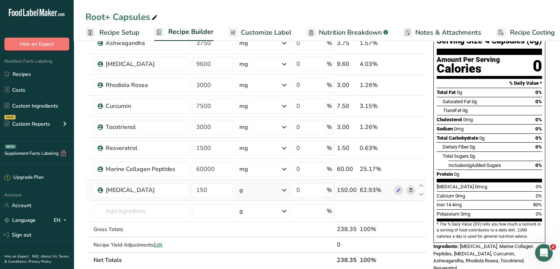
scroll to position [74, 0]
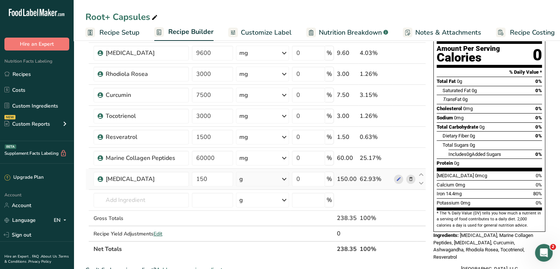
click at [266, 178] on div "g" at bounding box center [262, 179] width 53 height 15
click at [263, 227] on div "mg" at bounding box center [271, 228] width 62 height 11
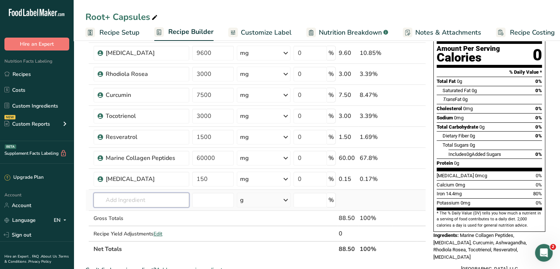
click at [117, 197] on input "text" at bounding box center [142, 200] width 96 height 15
paste input "Hyaluronic Acid"
type input "Hyaluronic Acid"
click at [133, 186] on div "Add your own ingredient" at bounding box center [141, 187] width 84 height 8
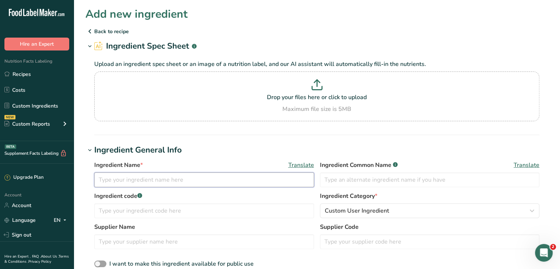
paste input "Hyaluronic Acid"
type input "Hyaluronic Acid"
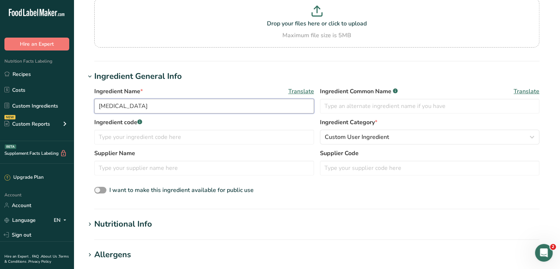
scroll to position [147, 0]
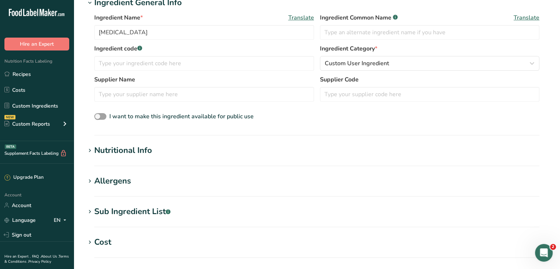
click at [131, 151] on div "Nutritional Info" at bounding box center [123, 150] width 58 height 12
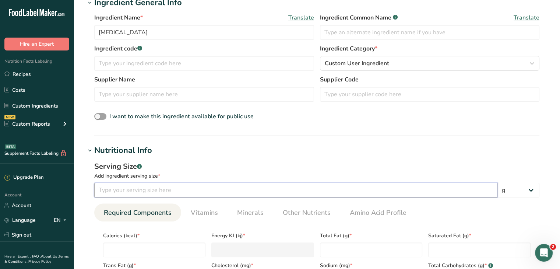
click at [145, 194] on input "number" at bounding box center [295, 190] width 403 height 15
type input "100"
click at [508, 191] on select "g kg mg mcg lb oz l mL fl oz tbsp tsp cup qt gallon" at bounding box center [519, 190] width 42 height 15
select select "3"
click at [498, 183] on select "g kg mg mcg lb oz l mL fl oz tbsp tsp cup qt gallon" at bounding box center [519, 190] width 42 height 15
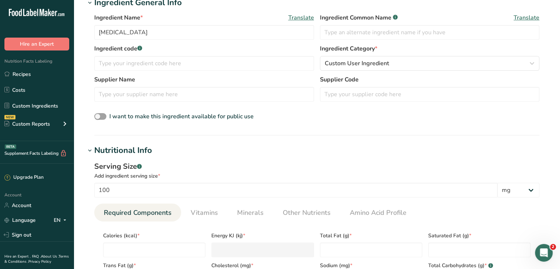
click at [390, 133] on section "Ingredient General Info Ingredient Name * Translate Hyaluronic Acid Ingredient …" at bounding box center [316, 66] width 463 height 139
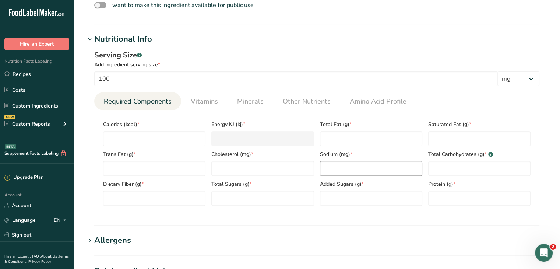
scroll to position [295, 0]
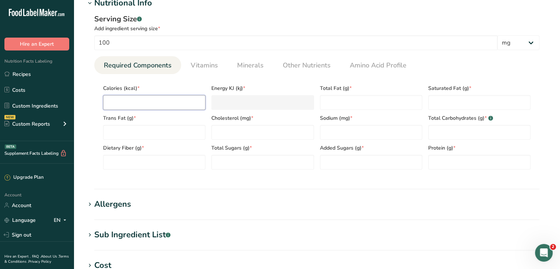
click at [179, 105] on input "number" at bounding box center [154, 102] width 102 height 15
type input "0"
type KJ "0"
type input "0"
type Fat "0"
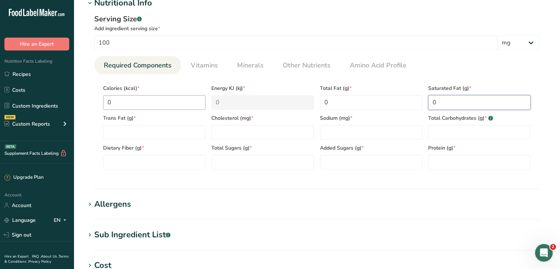
type Fat "0"
type input "0"
type Carbohydrates "0"
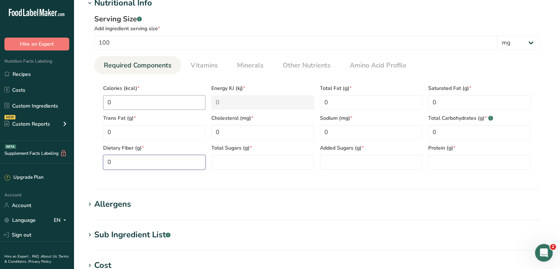
type Fiber "0"
type Sugars "0"
type input "0"
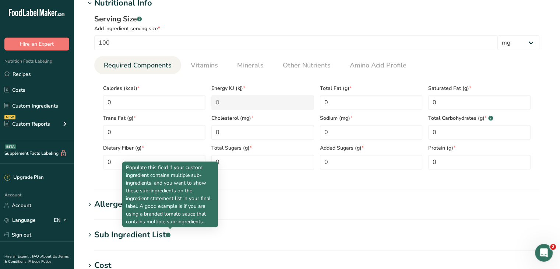
click at [265, 170] on section "Calories (kcal) * 0 Energy KJ (kj) * 0 Total Fat (g) * 0 Saturated Fat (g) * 0 …" at bounding box center [316, 124] width 445 height 101
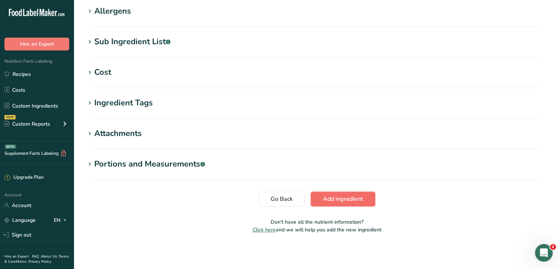
click at [358, 196] on span "Add ingredient" at bounding box center [343, 198] width 40 height 9
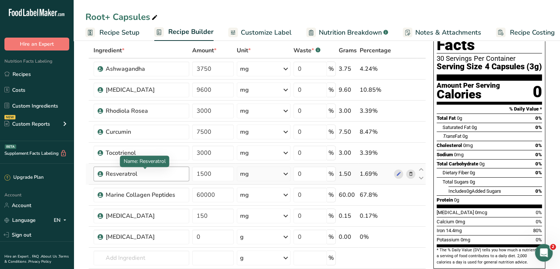
scroll to position [74, 0]
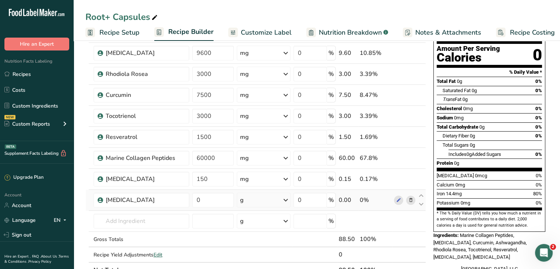
click at [288, 202] on icon at bounding box center [285, 199] width 9 height 13
click at [268, 248] on div "mg" at bounding box center [272, 249] width 62 height 11
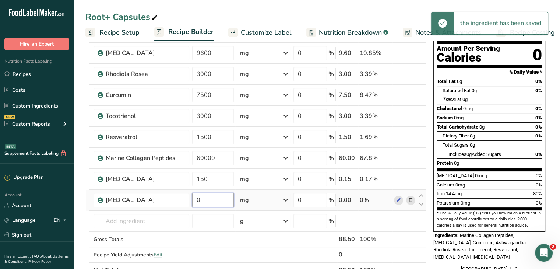
click at [210, 199] on input "0" at bounding box center [213, 200] width 42 height 15
click at [211, 199] on input "0" at bounding box center [213, 200] width 42 height 15
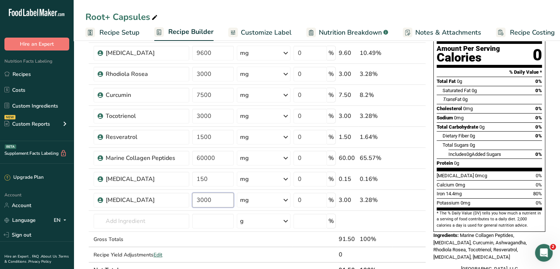
type input "3000"
click at [297, 9] on div "Root+ Capsules Recipe Setup Recipe Builder Customize Label Nutrition Breakdown …" at bounding box center [317, 251] width 486 height 573
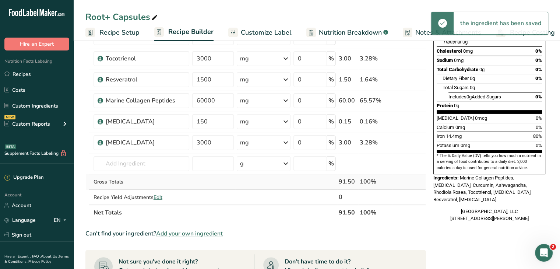
scroll to position [147, 0]
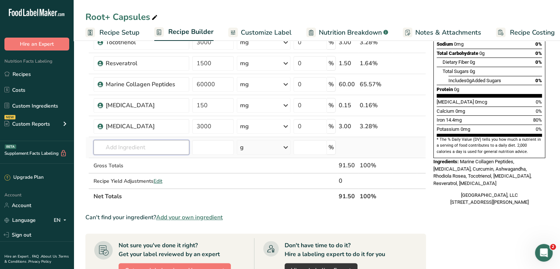
click at [131, 151] on input "text" at bounding box center [142, 147] width 96 height 15
type input "Horsetail Extract"
click at [123, 173] on div "Add your own ingredient" at bounding box center [141, 175] width 84 height 8
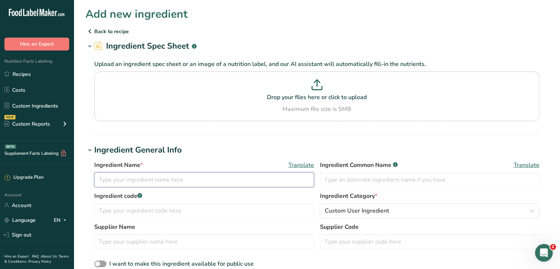
click at [144, 179] on input "text" at bounding box center [204, 179] width 220 height 15
type input "Horsetail Extract"
click at [240, 158] on div "Ingredient Name * Translate Horsetail Extract Ingredient Common Name .a-a{fill:…" at bounding box center [316, 214] width 463 height 117
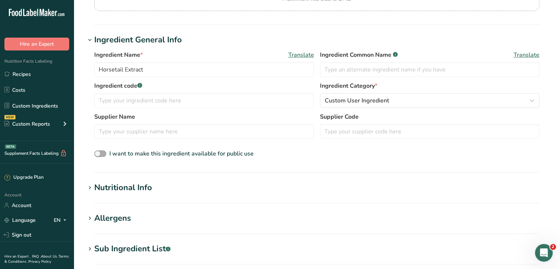
scroll to position [110, 0]
click at [144, 189] on div "Nutritional Info" at bounding box center [123, 187] width 58 height 12
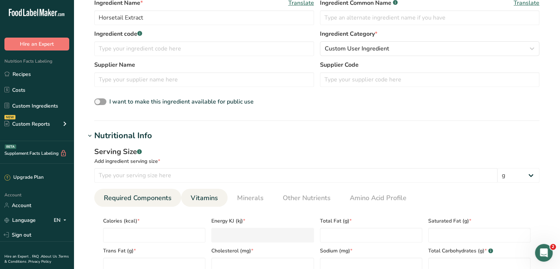
scroll to position [184, 0]
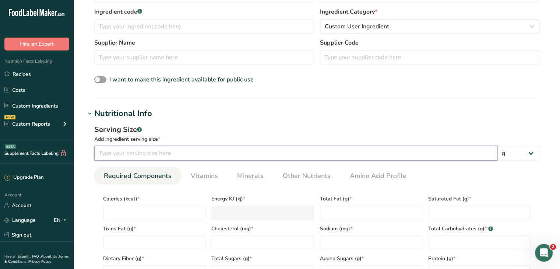
click at [155, 155] on input "number" at bounding box center [295, 153] width 403 height 15
type input "150"
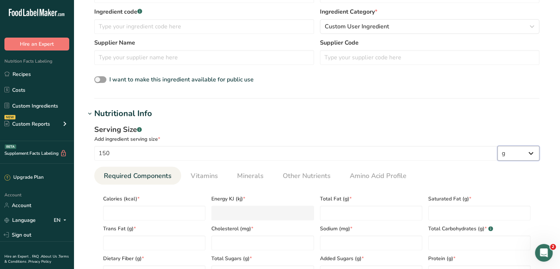
click at [508, 152] on select "g kg mg mcg lb oz l mL fl oz tbsp tsp cup qt gallon" at bounding box center [519, 153] width 42 height 15
select select "3"
click at [498, 146] on select "g kg mg mcg lb oz l mL fl oz tbsp tsp cup qt gallon" at bounding box center [519, 153] width 42 height 15
click at [429, 122] on div "Serving Size .a-a{fill:#347362;}.b-a{fill:#fff;} Add ingredient serving size * …" at bounding box center [316, 205] width 463 height 171
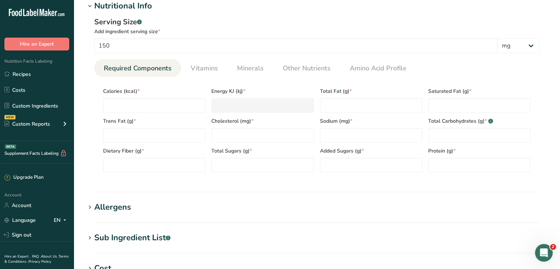
scroll to position [295, 0]
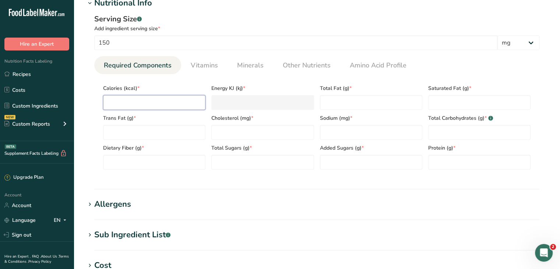
click at [177, 104] on input "number" at bounding box center [154, 102] width 102 height 15
type input "0"
type KJ "0"
type input "0"
type Fat "0"
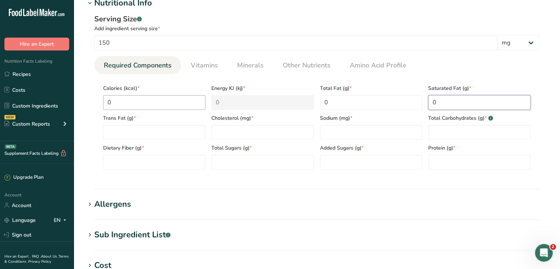
type Fat "0"
type input "0"
type Carbohydrates "0"
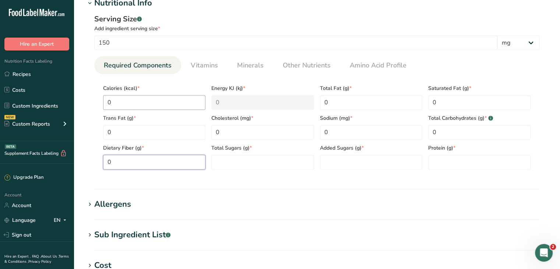
type Fiber "0"
type Sugars "0"
type input "0"
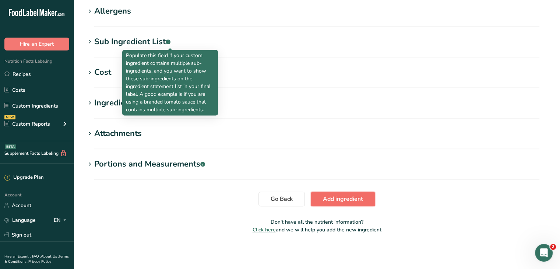
click at [343, 198] on span "Add ingredient" at bounding box center [343, 198] width 40 height 9
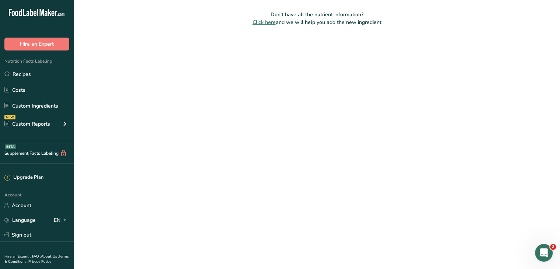
scroll to position [127, 0]
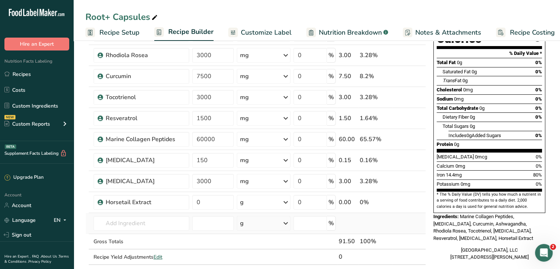
scroll to position [110, 0]
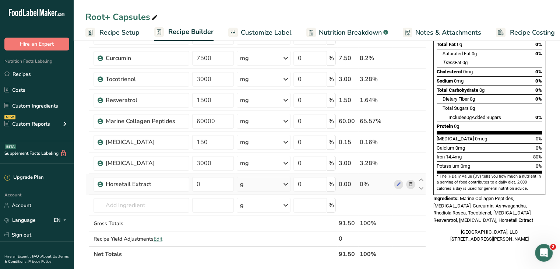
click at [275, 186] on div "g" at bounding box center [263, 184] width 53 height 15
click at [271, 232] on div "mg" at bounding box center [272, 233] width 62 height 11
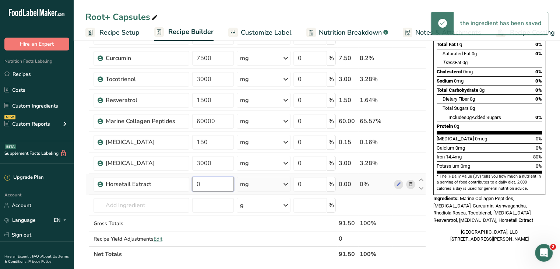
click at [215, 183] on input "0" at bounding box center [213, 184] width 42 height 15
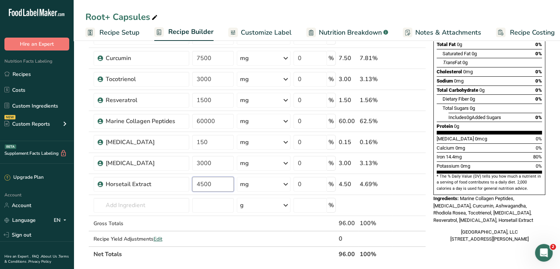
type input "4500"
click at [432, 211] on div "Nutrition Facts 30 Servings Per Container Serving Size 4 Capsules (3g) Amount P…" at bounding box center [490, 93] width 118 height 306
click at [131, 205] on input "text" at bounding box center [142, 205] width 96 height 15
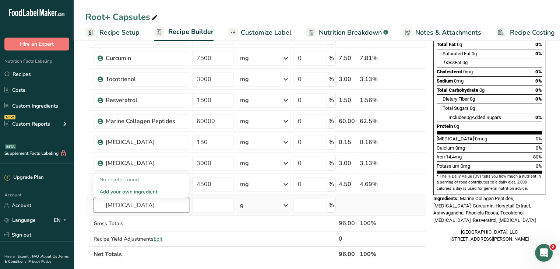
type input "Vitamin D3"
click at [141, 190] on div "Add your own ingredient" at bounding box center [141, 192] width 84 height 8
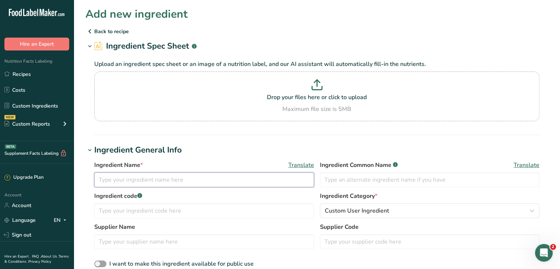
click at [136, 178] on input "text" at bounding box center [204, 179] width 220 height 15
type input "Vitamin D3"
click at [197, 155] on div "Ingredient General Info Ingredient Name * Translate Vitamin D3 Ingredient Commo…" at bounding box center [316, 208] width 463 height 129
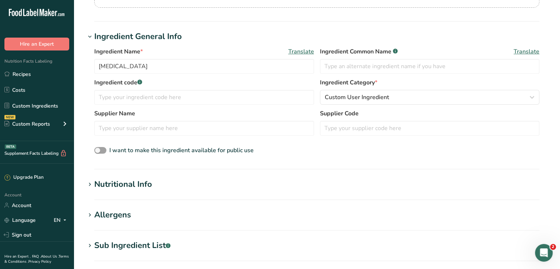
scroll to position [147, 0]
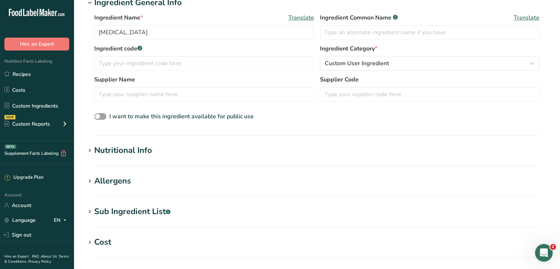
click at [140, 150] on div "Nutritional Info" at bounding box center [123, 150] width 58 height 12
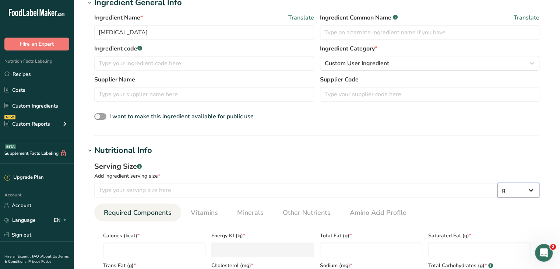
click at [518, 190] on select "g kg mg mcg lb oz l mL fl oz tbsp tsp cup qt gallon" at bounding box center [519, 190] width 42 height 15
select select "9"
click at [498, 183] on select "g kg mg mcg lb oz l mL fl oz tbsp tsp cup qt gallon" at bounding box center [519, 190] width 42 height 15
click at [183, 187] on input "number" at bounding box center [295, 190] width 403 height 15
type input "100"
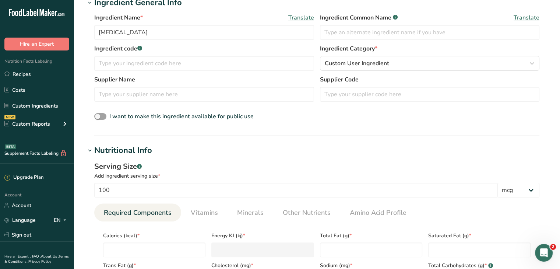
click at [224, 167] on div "Serving Size .a-a{fill:#347362;}.b-a{fill:#fff;}" at bounding box center [316, 166] width 445 height 11
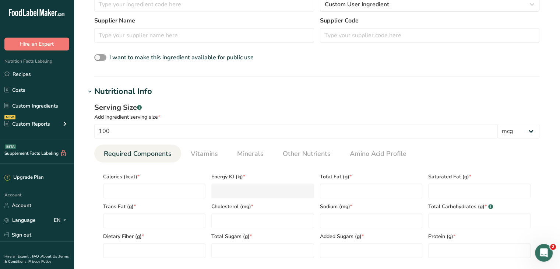
scroll to position [258, 0]
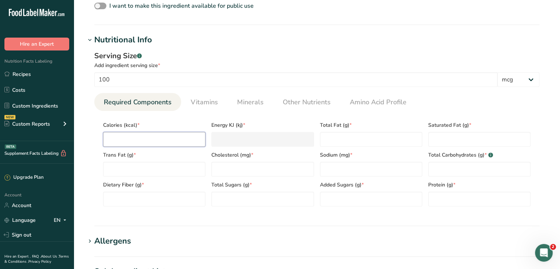
click at [156, 140] on input "number" at bounding box center [154, 139] width 102 height 15
type input "0"
type KJ "0"
type input "0"
type Fat "0"
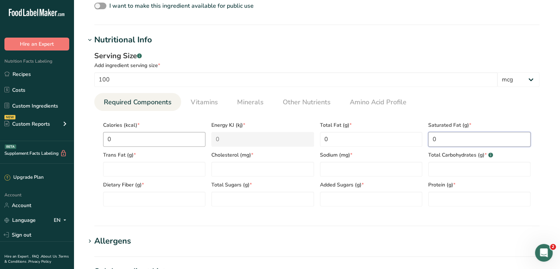
type Fat "0"
type input "0"
type Carbohydrates "0"
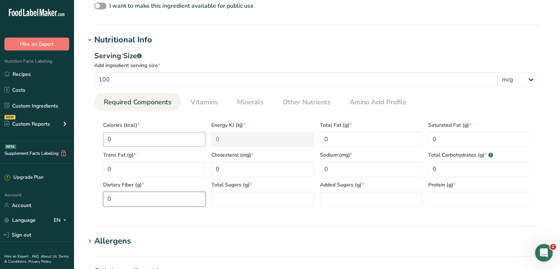
type Fiber "0"
type Sugars "0"
type input "0"
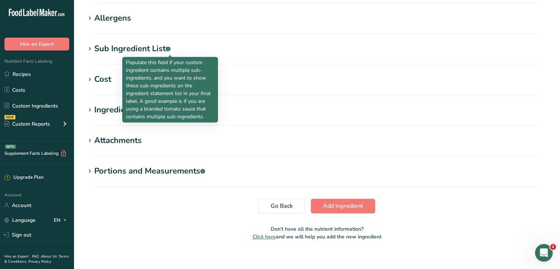
scroll to position [488, 0]
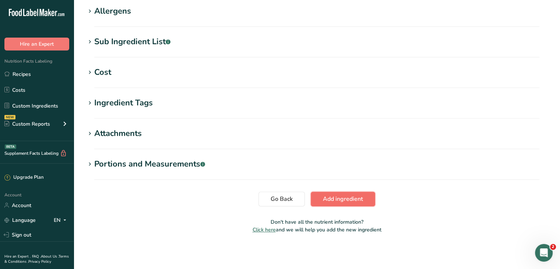
click at [335, 192] on button "Add ingredient" at bounding box center [343, 199] width 64 height 15
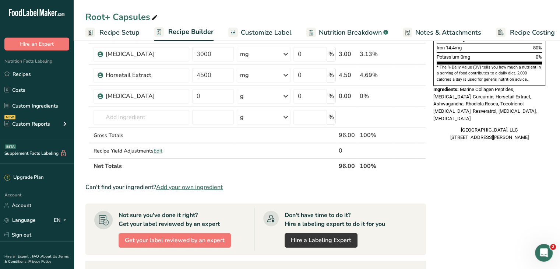
scroll to position [221, 0]
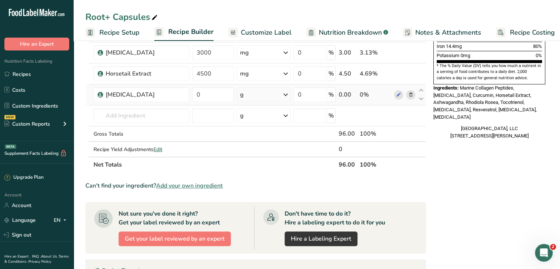
click at [271, 95] on div "g" at bounding box center [263, 94] width 53 height 15
click at [261, 152] on div "See more" at bounding box center [272, 153] width 62 height 8
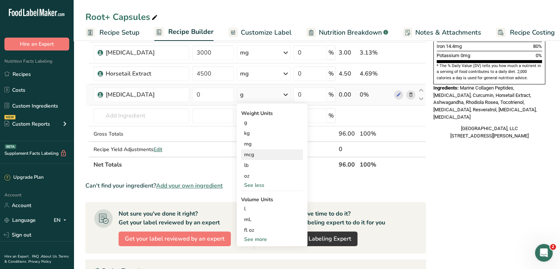
click at [257, 153] on div "mcg" at bounding box center [272, 154] width 62 height 11
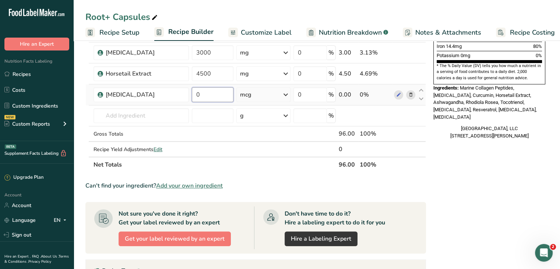
click at [218, 95] on input "0" at bounding box center [213, 94] width 42 height 15
type input "3000"
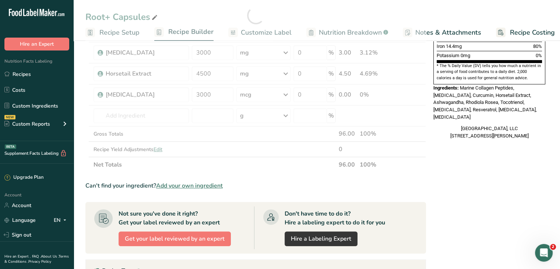
click at [438, 125] on div "Ambary Gardens, LLC 26479 State Highway 74 Kittredge, CO 80457" at bounding box center [489, 132] width 112 height 14
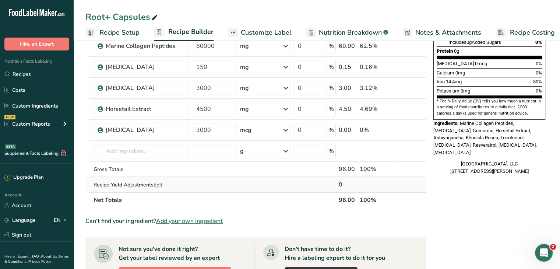
scroll to position [184, 0]
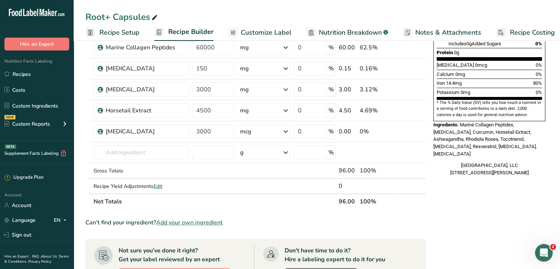
click at [439, 165] on div "Nutrition Facts 30 Servings Per Container Serving Size 4 Capsules (3g) Amount P…" at bounding box center [490, 22] width 118 height 313
click at [144, 154] on input "text" at bounding box center [141, 152] width 95 height 15
type input "A"
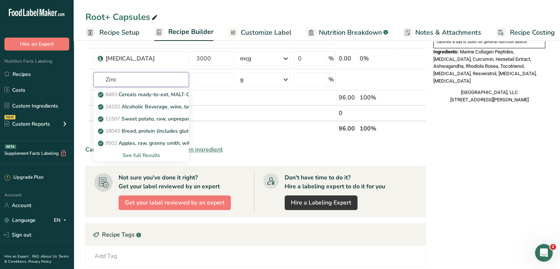
scroll to position [258, 0]
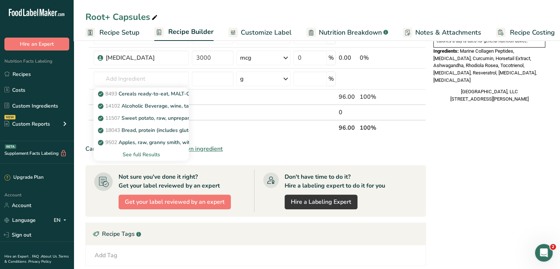
click at [212, 146] on span "Add your own ingredient" at bounding box center [189, 148] width 67 height 9
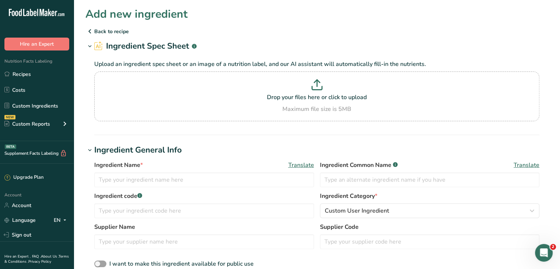
click at [131, 168] on span "Ingredient Name *" at bounding box center [118, 165] width 49 height 9
click at [137, 175] on input "text" at bounding box center [204, 179] width 220 height 15
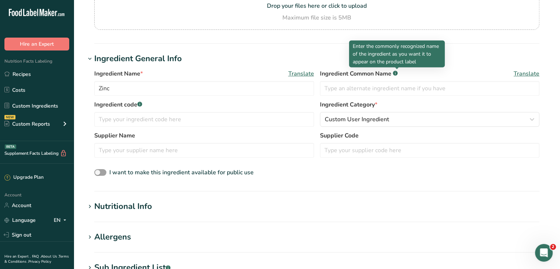
scroll to position [147, 0]
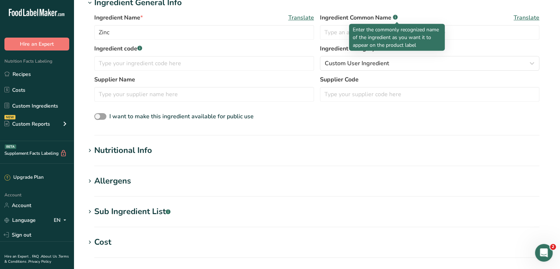
click at [132, 147] on div "Nutritional Info" at bounding box center [123, 150] width 58 height 12
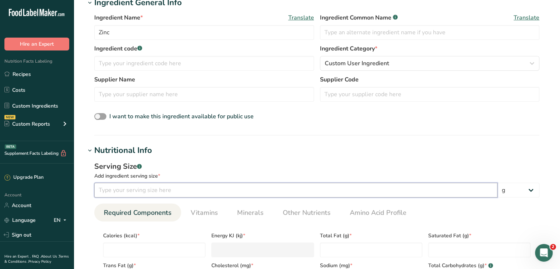
click at [143, 188] on input "number" at bounding box center [295, 190] width 403 height 15
click at [521, 195] on select "g kg mg mcg lb oz l mL fl oz tbsp tsp cup qt gallon" at bounding box center [519, 190] width 42 height 15
click at [498, 183] on select "g kg mg mcg lb oz l mL fl oz tbsp tsp cup qt gallon" at bounding box center [519, 190] width 42 height 15
click at [461, 146] on h1 "Nutritional Info" at bounding box center [316, 150] width 463 height 12
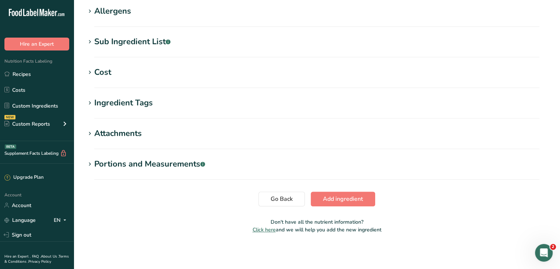
scroll to position [280, 0]
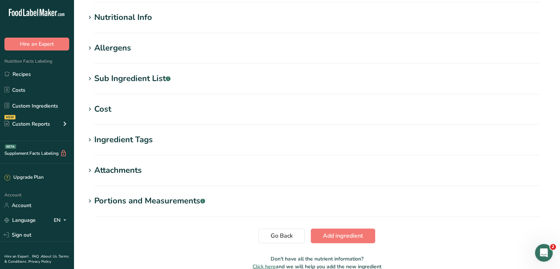
click at [154, 25] on section "Nutritional Info Serving Size .a-a{fill:#347362;}.b-a{fill:#fff;} Add ingredien…" at bounding box center [316, 22] width 463 height 22
click at [157, 25] on section "Nutritional Info Serving Size .a-a{fill:#347362;}.b-a{fill:#fff;} Add ingredien…" at bounding box center [316, 22] width 463 height 22
click at [141, 20] on div "Nutritional Info" at bounding box center [123, 17] width 58 height 12
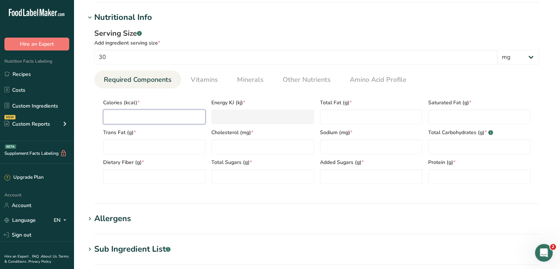
click at [166, 115] on input "number" at bounding box center [154, 116] width 102 height 15
click at [358, 141] on input "number" at bounding box center [371, 146] width 102 height 15
click at [258, 78] on span "Minerals" at bounding box center [250, 80] width 27 height 10
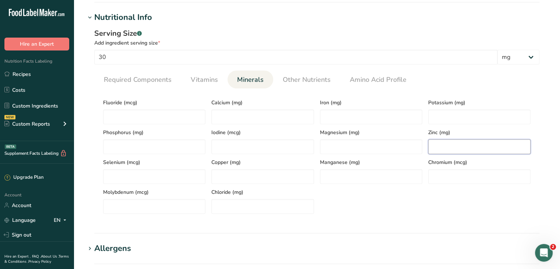
click at [468, 147] on input "number" at bounding box center [479, 146] width 102 height 15
click at [503, 78] on ul "Required Components Vitamins Minerals Other Nutrients Amino Acid Profile" at bounding box center [316, 79] width 445 height 18
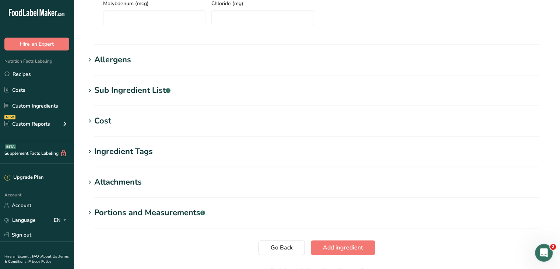
scroll to position [517, 0]
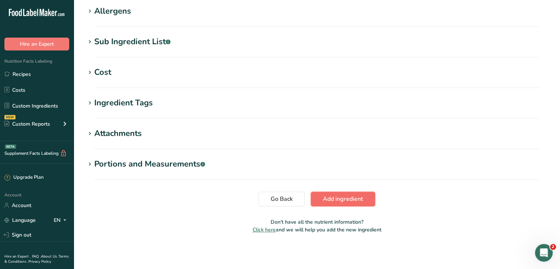
click at [358, 194] on button "Add ingredient" at bounding box center [343, 199] width 64 height 15
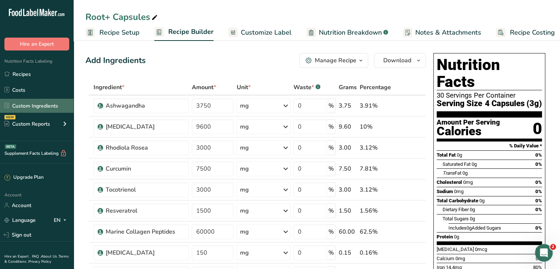
click at [34, 104] on link "Custom Ingredients" at bounding box center [37, 106] width 74 height 14
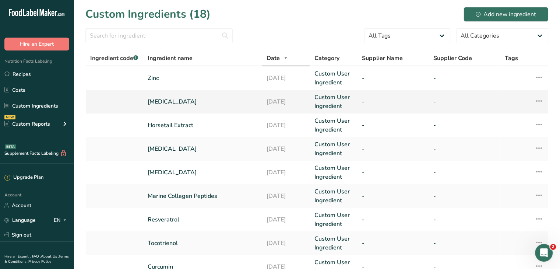
click at [215, 96] on td "Vitamin D3" at bounding box center [202, 102] width 119 height 24
click at [164, 99] on link "Vitamin D3" at bounding box center [203, 101] width 110 height 9
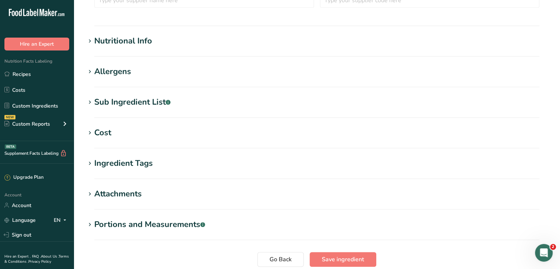
scroll to position [221, 0]
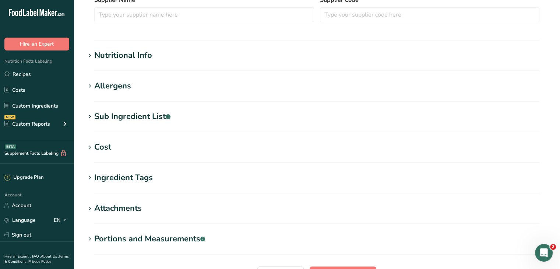
click at [130, 55] on div "Nutritional Info" at bounding box center [123, 55] width 58 height 12
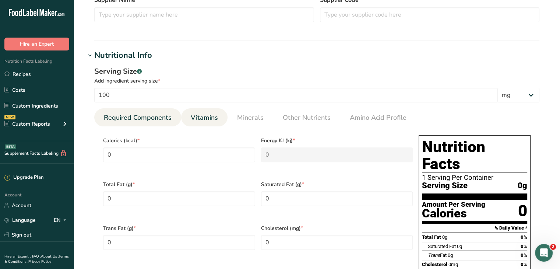
click at [208, 121] on span "Vitamins" at bounding box center [204, 118] width 27 height 10
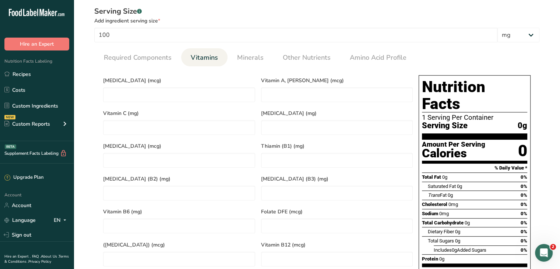
scroll to position [258, 0]
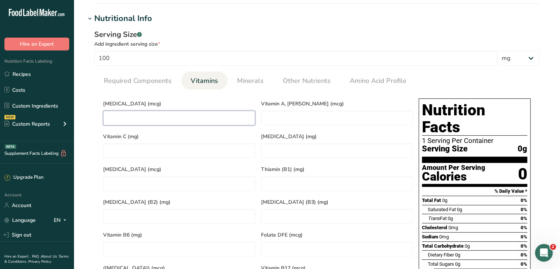
click at [164, 117] on D "number" at bounding box center [179, 117] width 152 height 15
click at [100, 98] on section "Calories (kcal) * 0 Energy KJ (kj) * 0 Total Fat (g) * 0 Saturated Fat (g) * 0 …" at bounding box center [316, 226] width 445 height 274
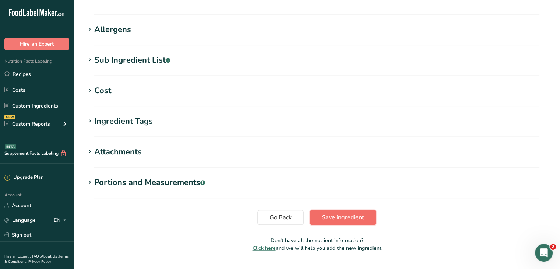
click at [351, 210] on button "Save ingredient" at bounding box center [343, 217] width 67 height 15
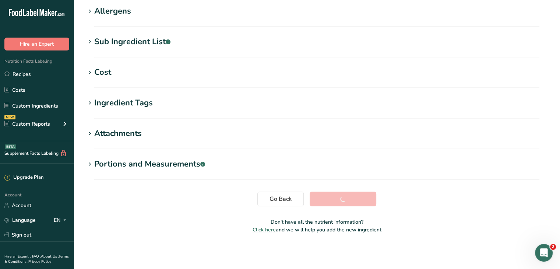
scroll to position [121, 0]
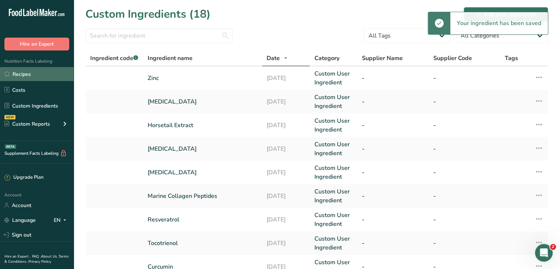
click at [24, 77] on link "Recipes" at bounding box center [37, 74] width 74 height 14
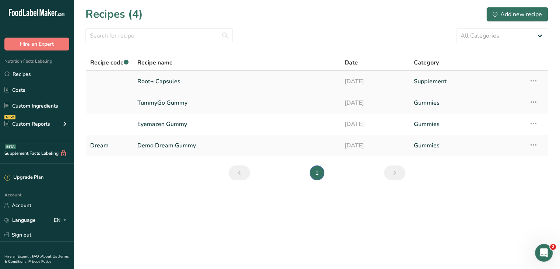
click at [201, 81] on link "Root+ Capsules" at bounding box center [236, 81] width 198 height 15
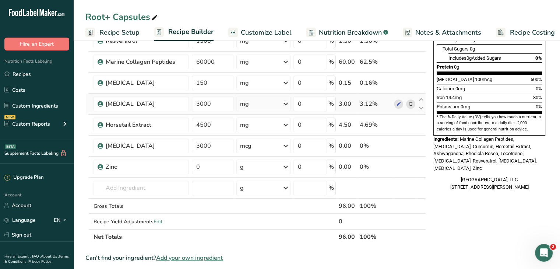
scroll to position [184, 0]
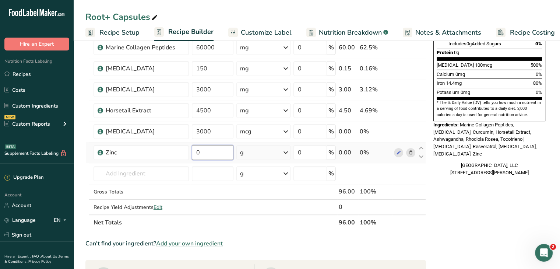
click at [207, 147] on input "0" at bounding box center [213, 152] width 42 height 15
drag, startPoint x: 207, startPoint y: 147, endPoint x: 193, endPoint y: 155, distance: 16.8
click at [193, 155] on input "0" at bounding box center [213, 152] width 42 height 15
click at [270, 154] on div "Ingredient * Amount * Unit * Waste * .a-a{fill:#347362;}.b-a{fill:#fff;} Grams …" at bounding box center [255, 62] width 341 height 335
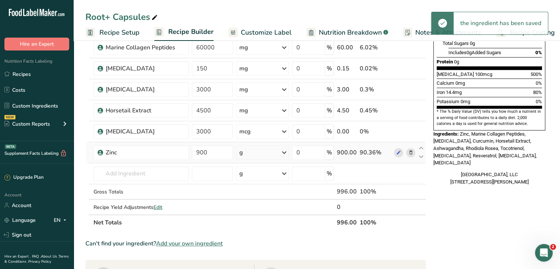
click at [269, 152] on div "g" at bounding box center [262, 152] width 53 height 15
click at [263, 199] on div "mg" at bounding box center [271, 201] width 62 height 11
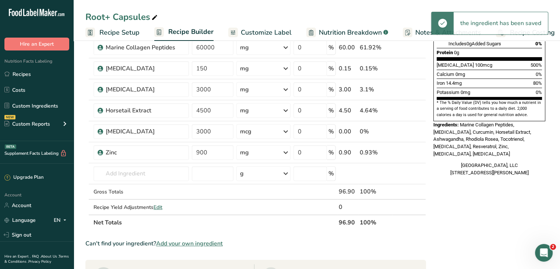
click at [437, 179] on div "Nutrition Facts 30 Servings Per Container Serving Size 4 Capsules (3g) Amount P…" at bounding box center [490, 172] width 118 height 613
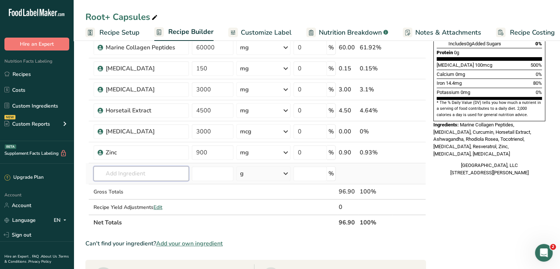
click at [126, 171] on input "text" at bounding box center [141, 173] width 95 height 15
paste input "Selenium"
click at [127, 199] on div "Add your own ingredient" at bounding box center [141, 201] width 84 height 8
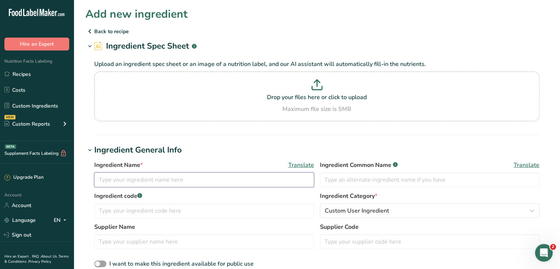
click at [148, 175] on input "text" at bounding box center [204, 179] width 220 height 15
paste input "Selenium"
click at [219, 155] on h1 "Ingredient General Info" at bounding box center [316, 150] width 463 height 12
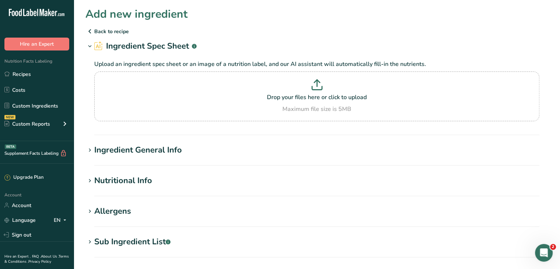
click at [127, 145] on div "Ingredient General Info" at bounding box center [138, 150] width 88 height 12
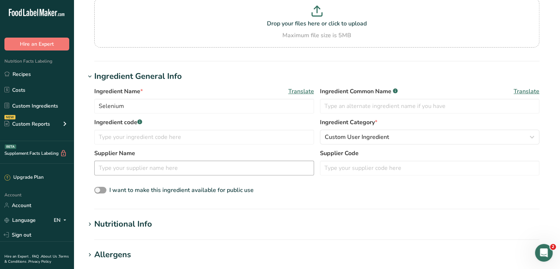
scroll to position [110, 0]
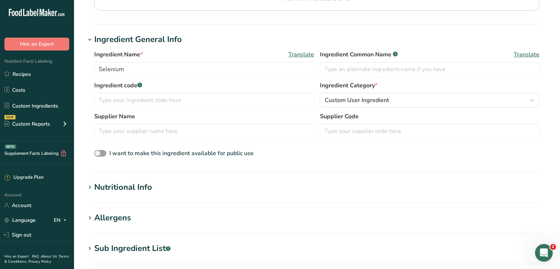
click at [137, 187] on div "Nutritional Info" at bounding box center [123, 187] width 58 height 12
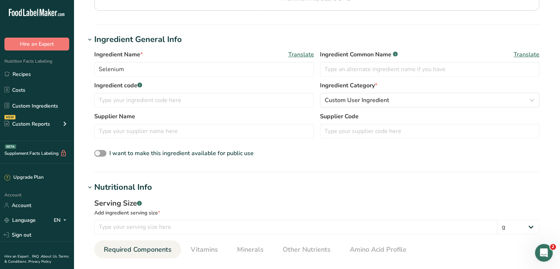
click at [166, 218] on div "Serving Size .a-a{fill:#347362;}.b-a{fill:#fff;} Add ingredient serving size * …" at bounding box center [316, 216] width 445 height 36
click at [166, 225] on input "number" at bounding box center [295, 226] width 403 height 15
click at [528, 229] on select "g kg mg mcg lb oz l mL fl oz tbsp tsp cup qt gallon" at bounding box center [519, 226] width 42 height 15
click at [498, 219] on select "g kg mg mcg lb oz l mL fl oz tbsp tsp cup qt gallon" at bounding box center [519, 226] width 42 height 15
click at [443, 187] on h1 "Nutritional Info" at bounding box center [316, 187] width 463 height 12
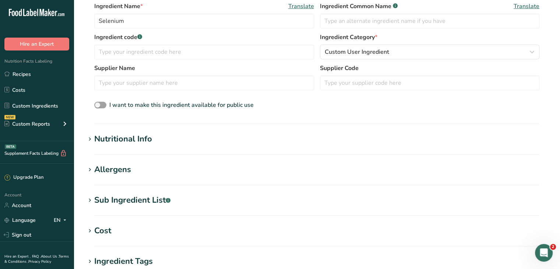
scroll to position [147, 0]
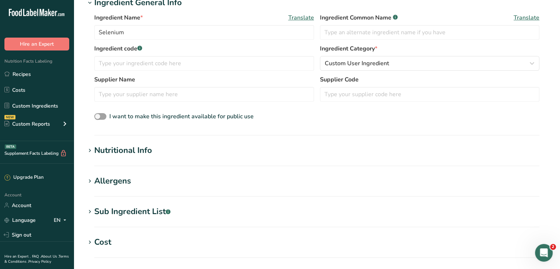
click at [158, 149] on h1 "Nutritional Info" at bounding box center [316, 150] width 463 height 12
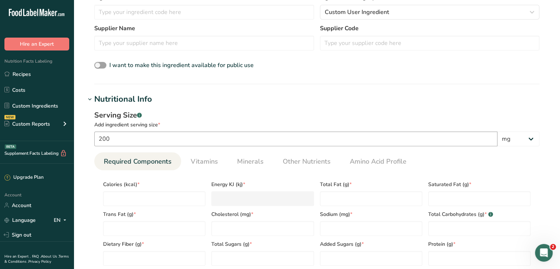
scroll to position [221, 0]
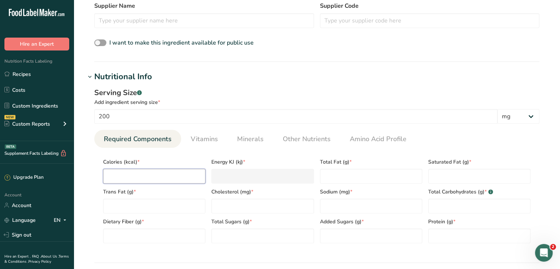
click at [152, 179] on input "number" at bounding box center [154, 176] width 102 height 15
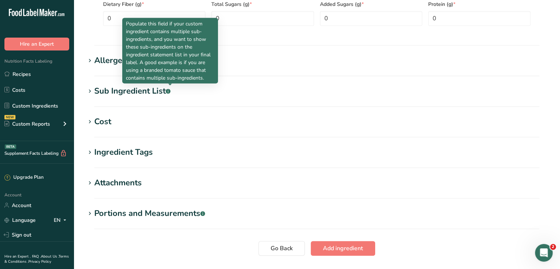
scroll to position [488, 0]
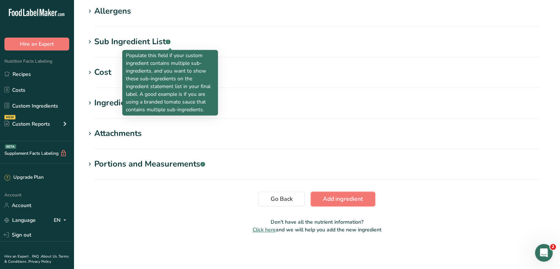
click at [345, 194] on span "Add ingredient" at bounding box center [343, 198] width 40 height 9
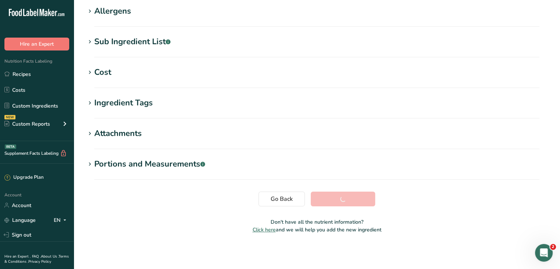
scroll to position [127, 0]
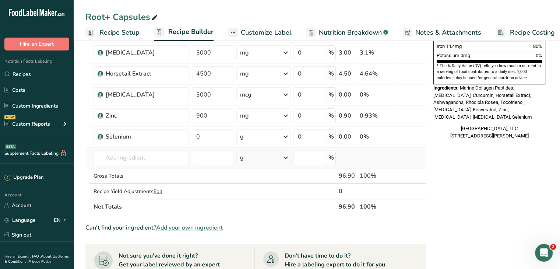
scroll to position [221, 0]
click at [264, 136] on div "g" at bounding box center [263, 136] width 54 height 15
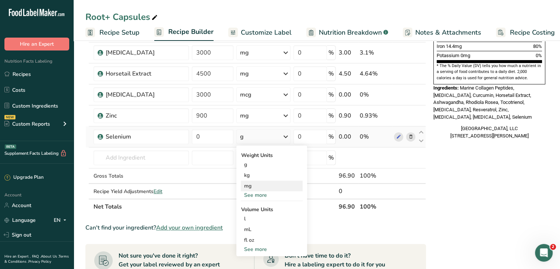
click at [258, 185] on div "mg" at bounding box center [272, 185] width 62 height 11
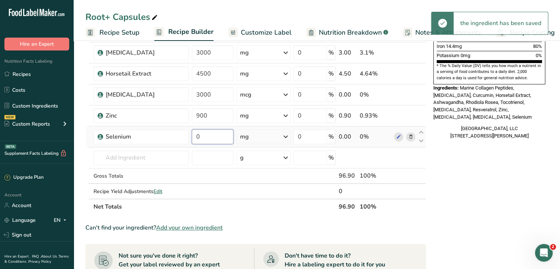
click at [202, 136] on input "0" at bounding box center [213, 136] width 42 height 15
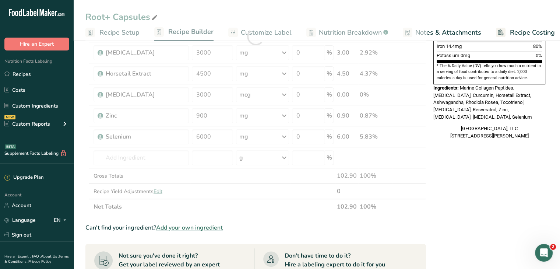
click at [389, 16] on div "Root+ Capsules Recipe Setup Recipe Builder Customize Label Nutrition Breakdown …" at bounding box center [317, 145] width 486 height 657
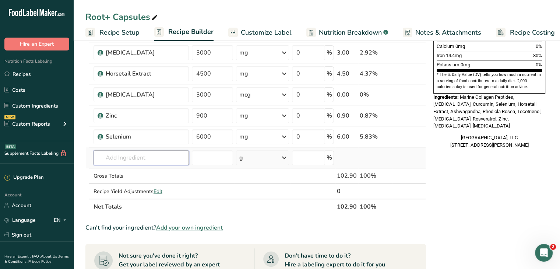
click at [119, 155] on input "text" at bounding box center [141, 157] width 95 height 15
click at [124, 185] on div "Add your own ingredient" at bounding box center [141, 185] width 84 height 8
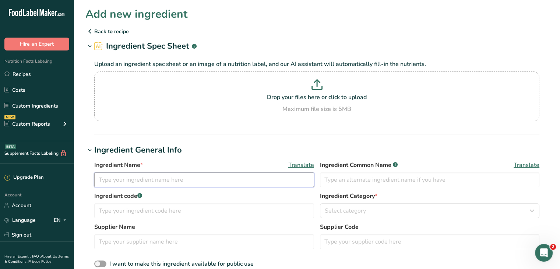
click at [134, 176] on input "text" at bounding box center [204, 179] width 220 height 15
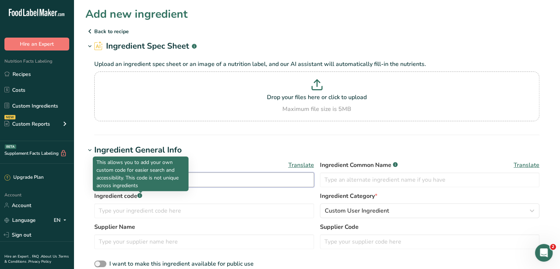
scroll to position [147, 0]
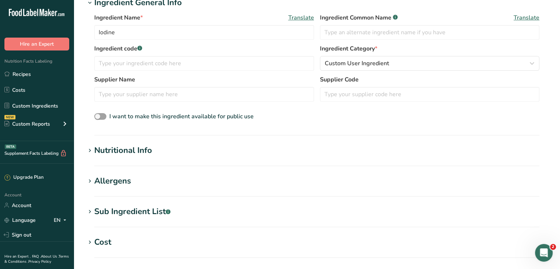
click at [135, 151] on div "Nutritional Info" at bounding box center [123, 150] width 58 height 12
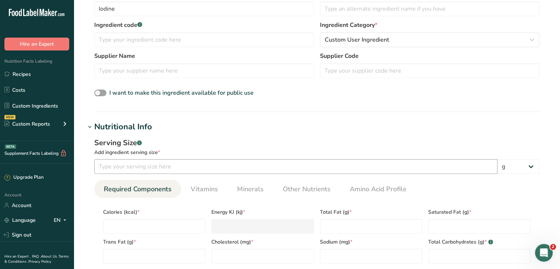
scroll to position [184, 0]
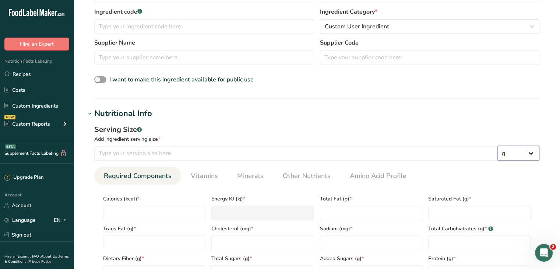
click at [515, 152] on select "g kg mg mcg lb oz l mL fl oz tbsp tsp cup qt gallon" at bounding box center [519, 153] width 42 height 15
click at [498, 146] on select "g kg mg mcg lb oz l mL fl oz tbsp tsp cup qt gallon" at bounding box center [519, 153] width 42 height 15
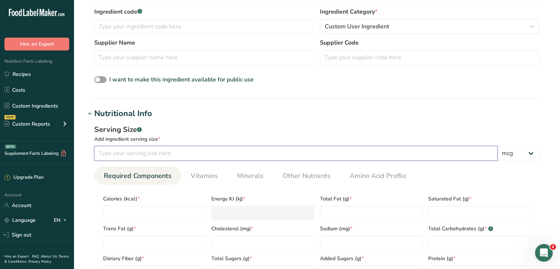
click at [166, 155] on input "number" at bounding box center [295, 153] width 403 height 15
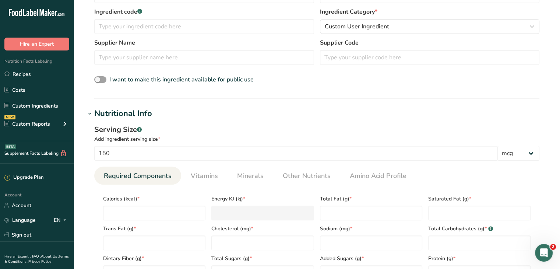
click at [274, 114] on h1 "Nutritional Info" at bounding box center [316, 114] width 463 height 12
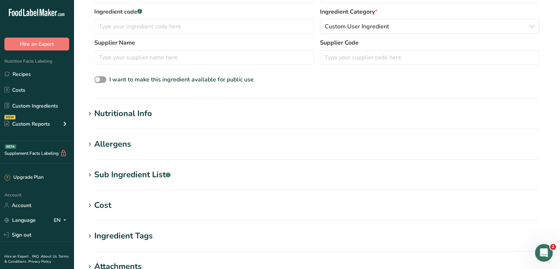
click at [146, 117] on div "Nutritional Info" at bounding box center [123, 114] width 58 height 12
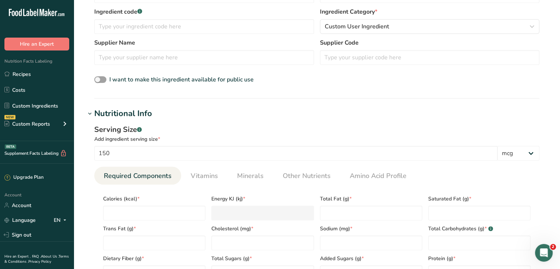
scroll to position [258, 0]
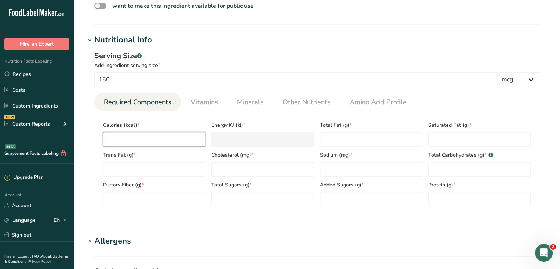
click at [160, 134] on input "number" at bounding box center [154, 139] width 102 height 15
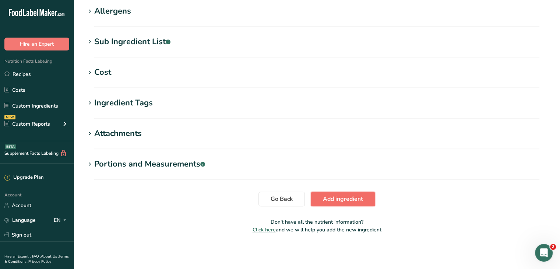
click at [346, 200] on span "Add ingredient" at bounding box center [343, 198] width 40 height 9
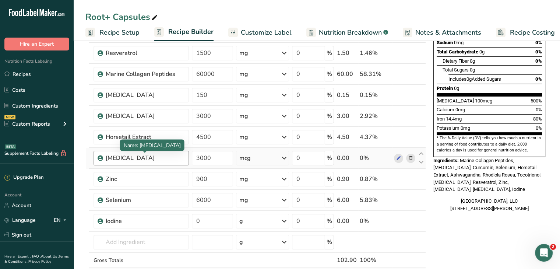
scroll to position [221, 0]
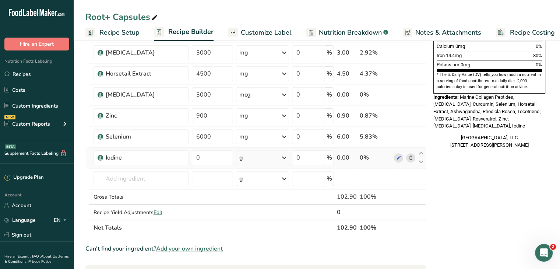
click at [259, 155] on div "g" at bounding box center [262, 157] width 53 height 15
click at [259, 214] on div "See more" at bounding box center [271, 216] width 62 height 8
click at [247, 215] on div "mcg" at bounding box center [271, 217] width 62 height 11
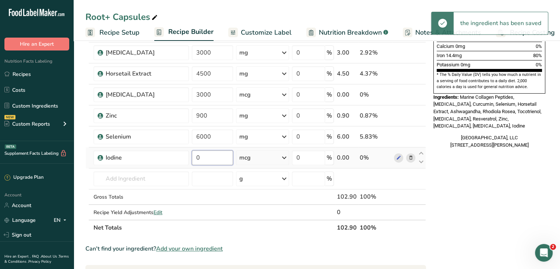
click at [207, 158] on input "0" at bounding box center [212, 157] width 41 height 15
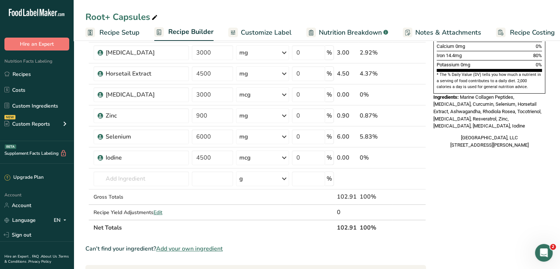
click at [252, 9] on div "Root+ Capsules Recipe Setup Recipe Builder Customize Label Nutrition Breakdown …" at bounding box center [317, 156] width 486 height 678
click at [130, 178] on input "text" at bounding box center [141, 178] width 95 height 15
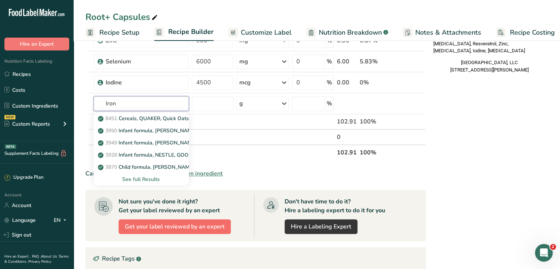
scroll to position [331, 0]
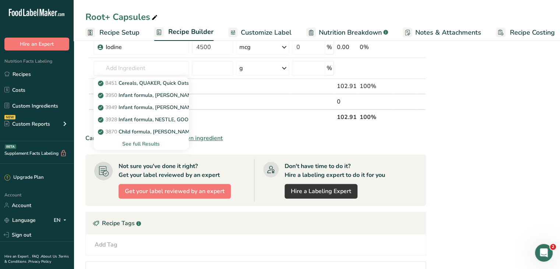
click at [203, 134] on span "Add your own ingredient" at bounding box center [189, 138] width 67 height 9
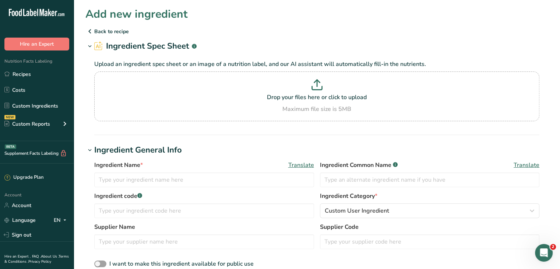
click at [148, 170] on div "Ingredient Name * Translate" at bounding box center [204, 174] width 220 height 27
click at [138, 182] on input "text" at bounding box center [204, 179] width 220 height 15
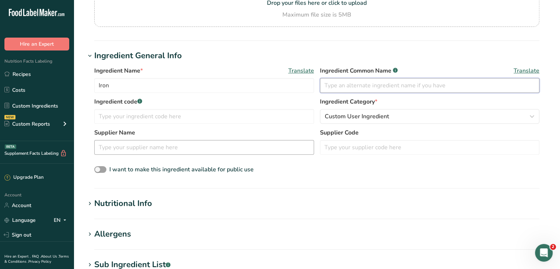
scroll to position [110, 0]
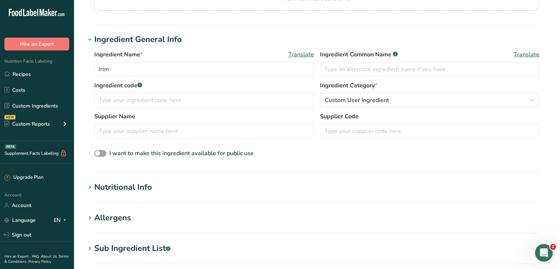
click at [146, 183] on div "Nutritional Info" at bounding box center [123, 187] width 58 height 12
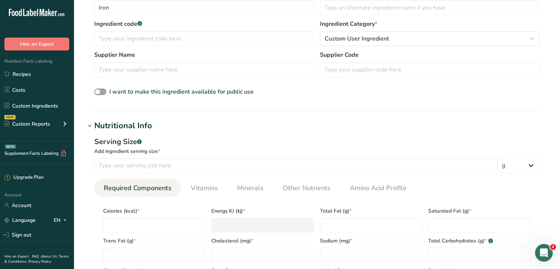
scroll to position [184, 0]
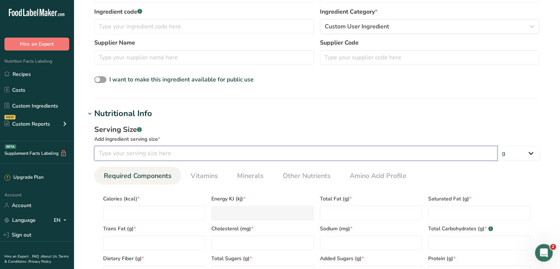
click at [177, 149] on input "number" at bounding box center [295, 153] width 403 height 15
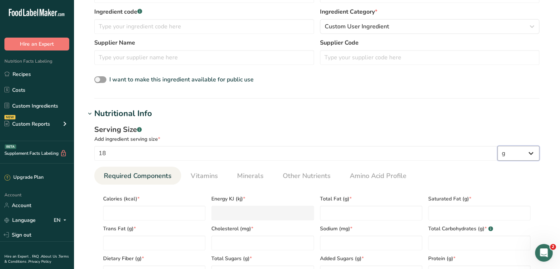
click at [523, 157] on select "g kg mg mcg lb oz l mL fl oz tbsp tsp cup qt gallon" at bounding box center [519, 153] width 42 height 15
click at [498, 146] on select "g kg mg mcg lb oz l mL fl oz tbsp tsp cup qt gallon" at bounding box center [519, 153] width 42 height 15
click at [420, 130] on div "Serving Size .a-a{fill:#347362;}.b-a{fill:#fff;}" at bounding box center [316, 129] width 445 height 11
click at [245, 172] on span "Minerals" at bounding box center [250, 176] width 27 height 10
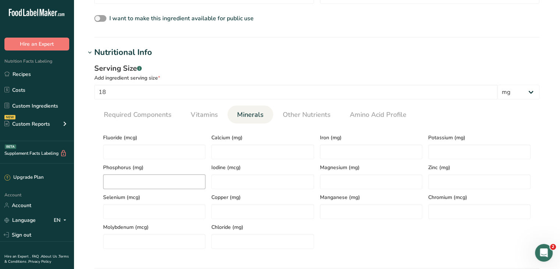
scroll to position [258, 0]
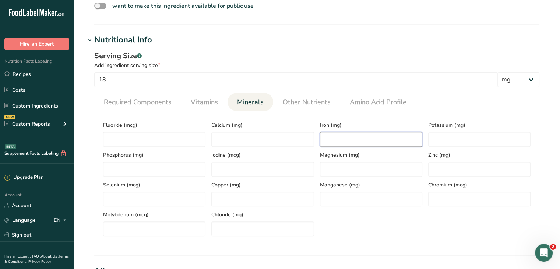
click at [352, 137] on input "number" at bounding box center [371, 139] width 102 height 15
click at [444, 107] on ul "Required Components Vitamins Minerals Other Nutrients Amino Acid Profile" at bounding box center [316, 102] width 445 height 18
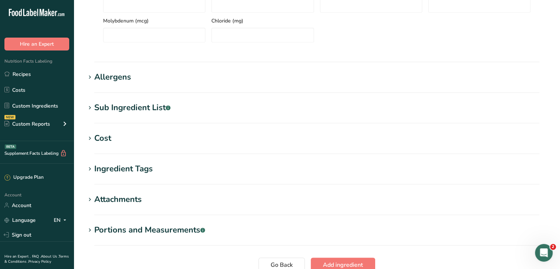
scroll to position [517, 0]
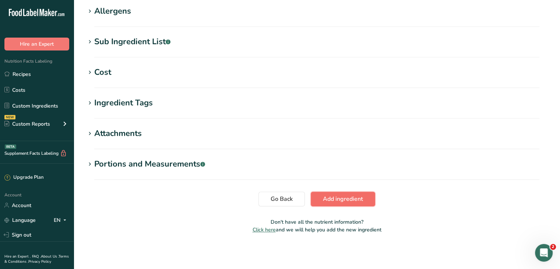
click at [350, 196] on span "Add ingredient" at bounding box center [343, 198] width 40 height 9
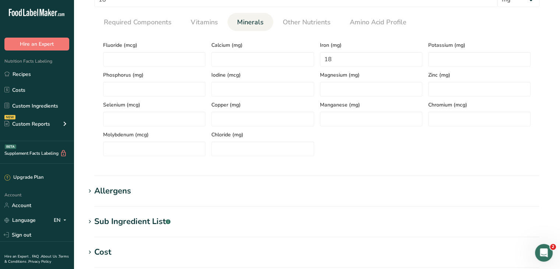
scroll to position [108, 0]
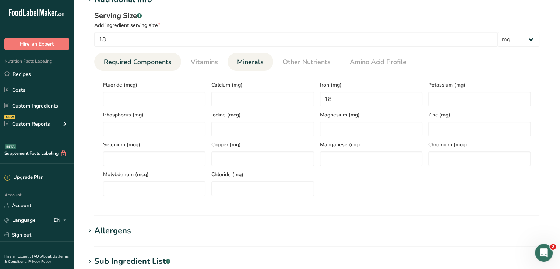
click at [139, 62] on span "Required Components" at bounding box center [138, 62] width 68 height 10
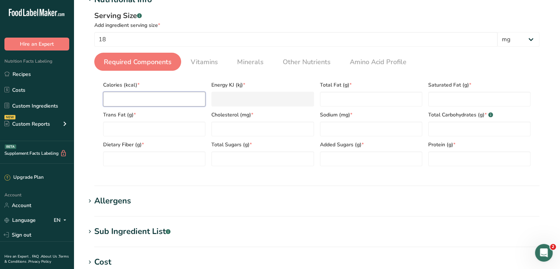
click at [155, 96] on input "number" at bounding box center [154, 99] width 102 height 15
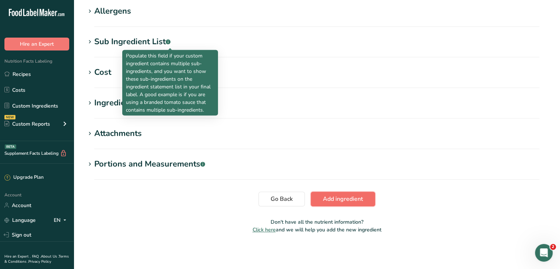
click at [359, 197] on span "Add ingredient" at bounding box center [343, 198] width 40 height 9
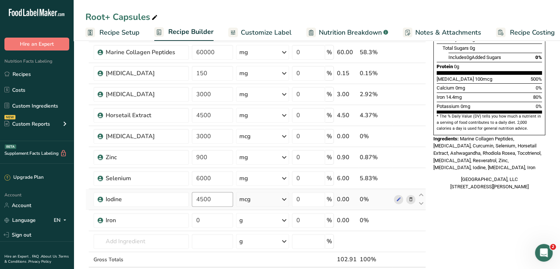
scroll to position [221, 0]
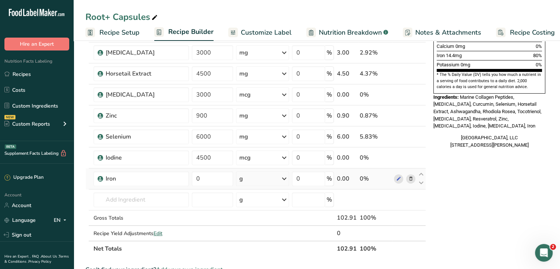
click at [267, 176] on div "g" at bounding box center [262, 178] width 53 height 15
click at [262, 225] on div "mg" at bounding box center [271, 227] width 62 height 11
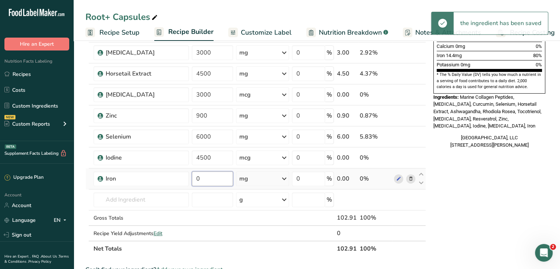
click at [215, 178] on input "0" at bounding box center [212, 178] width 41 height 15
click at [440, 185] on div "Nutrition Facts 30 Servings Per Container Serving Size 4 Capsules (3.5g) Amount…" at bounding box center [490, 167] width 118 height 676
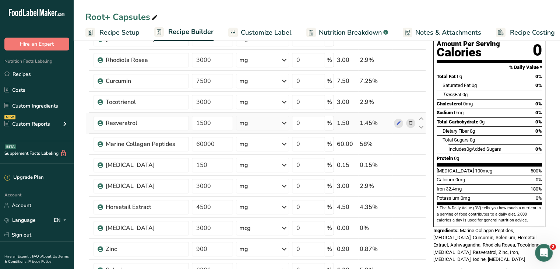
scroll to position [74, 0]
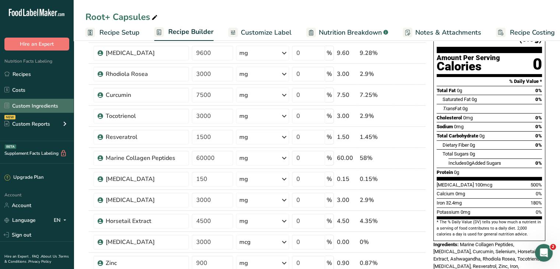
click at [38, 105] on link "Custom Ingredients" at bounding box center [37, 106] width 74 height 14
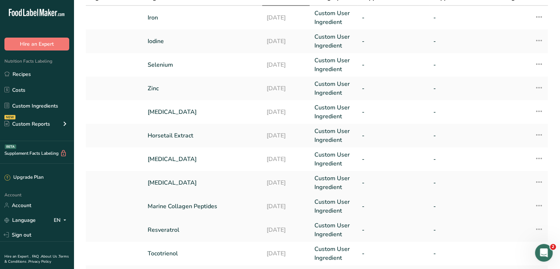
scroll to position [74, 0]
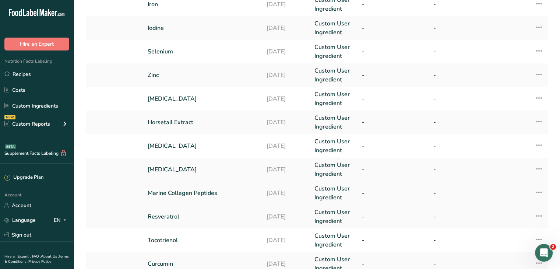
click at [198, 192] on link "Marine Collagen Peptides" at bounding box center [203, 193] width 110 height 9
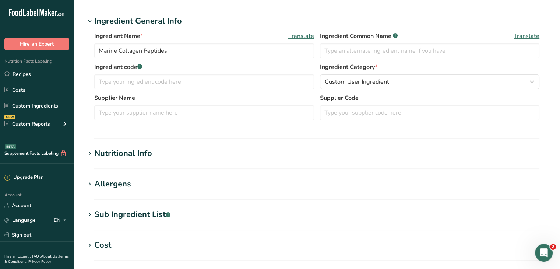
scroll to position [147, 0]
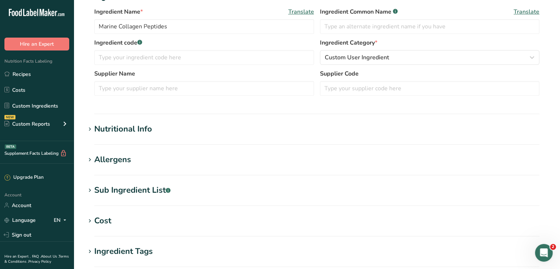
click at [121, 161] on div "Allergens" at bounding box center [112, 160] width 37 height 12
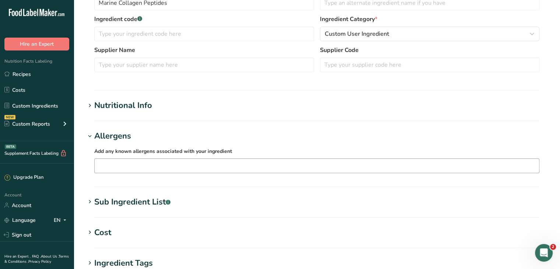
scroll to position [184, 0]
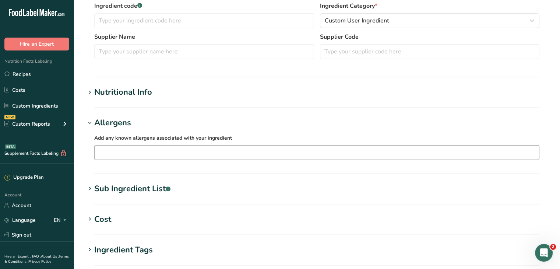
click at [195, 150] on input "text" at bounding box center [317, 152] width 445 height 11
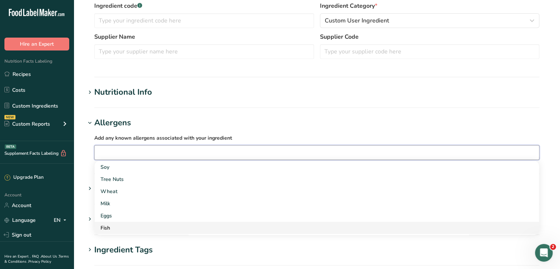
click at [112, 225] on div "Fish" at bounding box center [311, 228] width 421 height 8
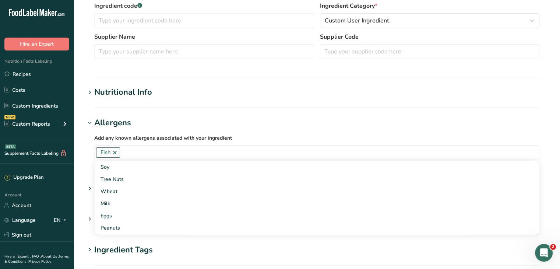
click at [265, 120] on h1 "Allergens" at bounding box center [316, 123] width 463 height 12
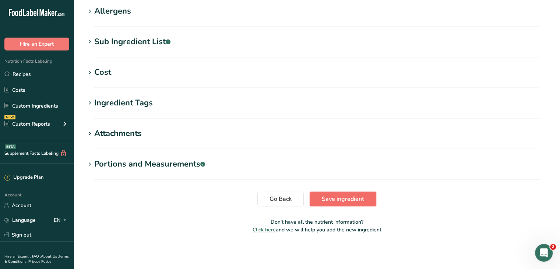
click at [340, 194] on span "Save ingredient" at bounding box center [343, 198] width 42 height 9
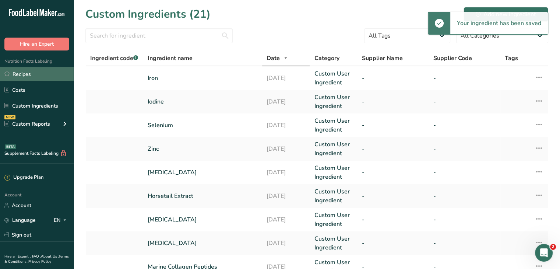
click at [29, 75] on link "Recipes" at bounding box center [37, 74] width 74 height 14
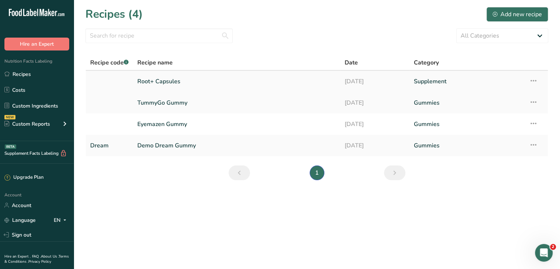
click at [201, 85] on link "Root+ Capsules" at bounding box center [236, 81] width 198 height 15
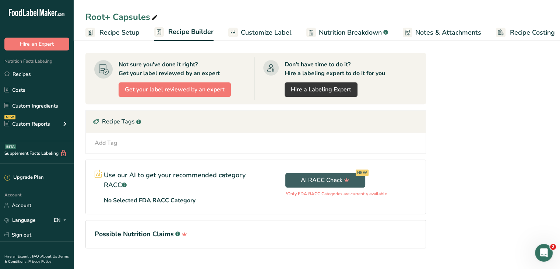
scroll to position [467, 0]
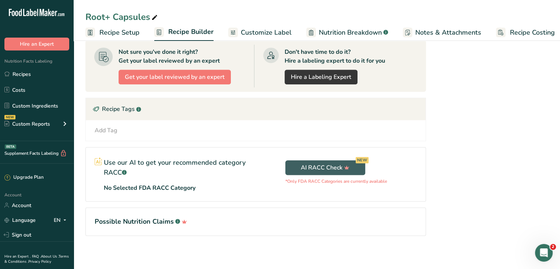
click at [350, 217] on h1 "Possible Nutrition Claims .a-a{fill:#347362;}.b-a{fill:#fff;}" at bounding box center [256, 222] width 322 height 10
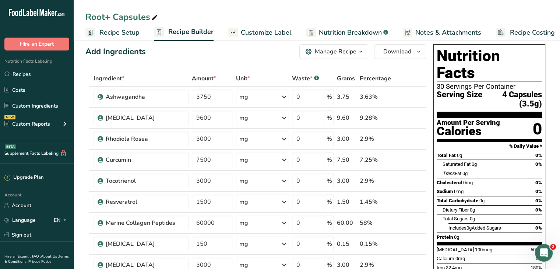
scroll to position [0, 0]
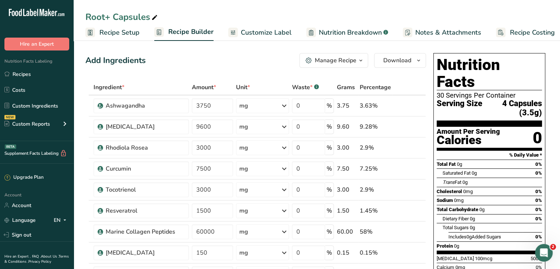
click at [249, 29] on span "Customize Label" at bounding box center [266, 33] width 51 height 10
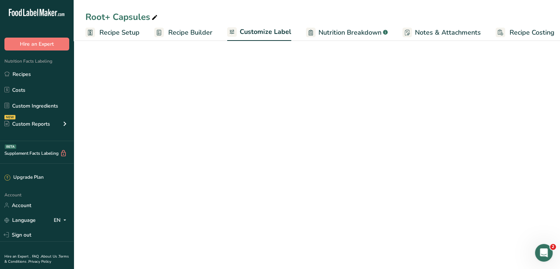
scroll to position [0, 6]
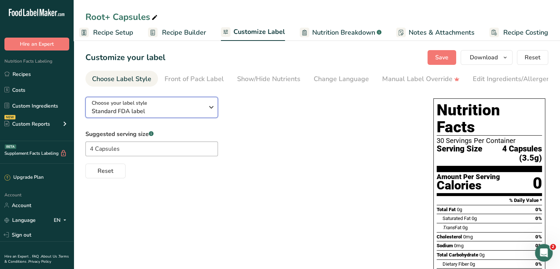
click at [202, 109] on span "Standard FDA label" at bounding box center [148, 111] width 112 height 9
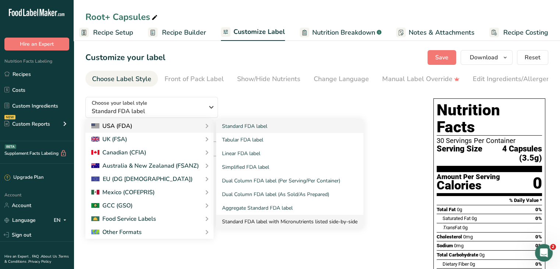
click at [283, 220] on link "Standard FDA label with Micronutrients listed side-by-side" at bounding box center [289, 222] width 147 height 14
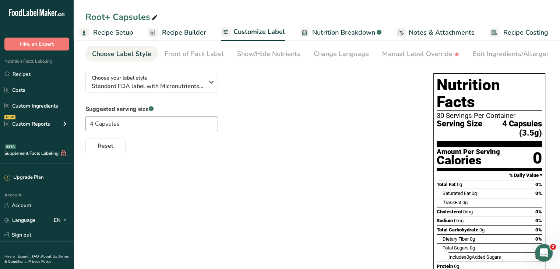
scroll to position [37, 0]
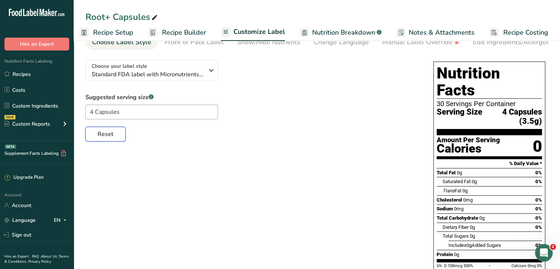
click at [108, 136] on span "Reset" at bounding box center [106, 134] width 16 height 9
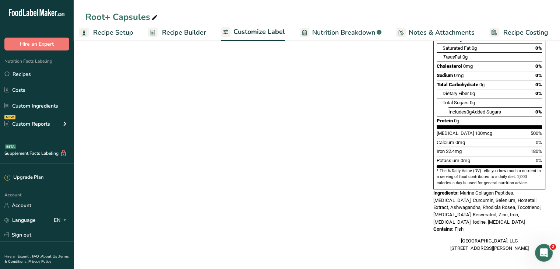
scroll to position [51, 0]
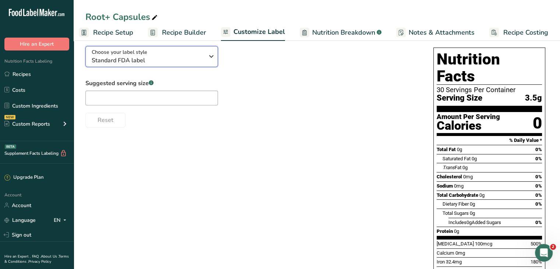
click at [169, 61] on span "Standard FDA label" at bounding box center [148, 60] width 112 height 9
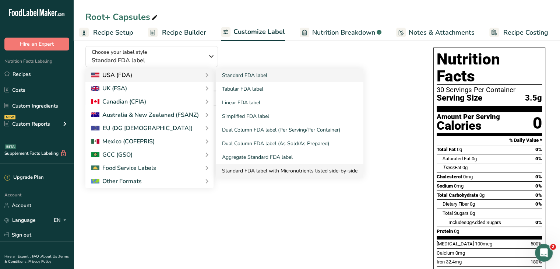
click at [274, 173] on link "Standard FDA label with Micronutrients listed side-by-side" at bounding box center [289, 171] width 147 height 14
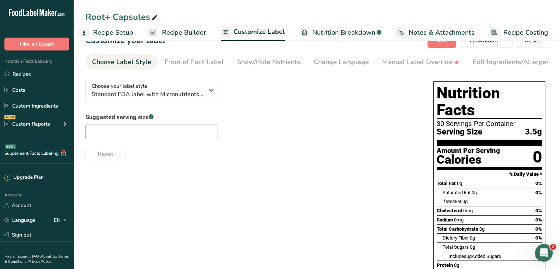
scroll to position [14, 0]
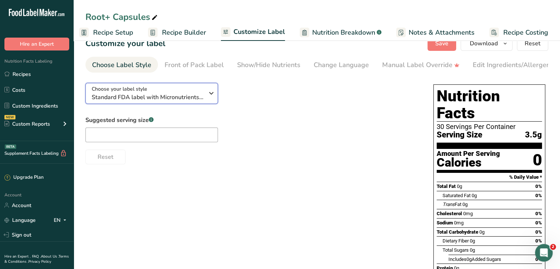
click at [207, 98] on icon "button" at bounding box center [211, 93] width 9 height 13
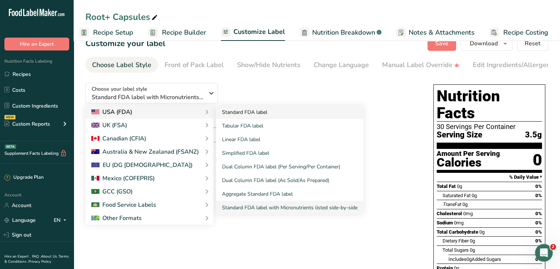
click at [249, 113] on link "Standard FDA label" at bounding box center [289, 112] width 147 height 14
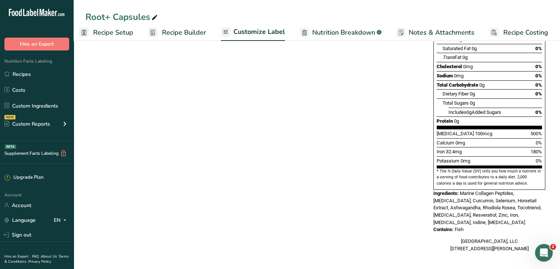
scroll to position [161, 0]
click at [343, 34] on span "Nutrition Breakdown" at bounding box center [343, 33] width 63 height 10
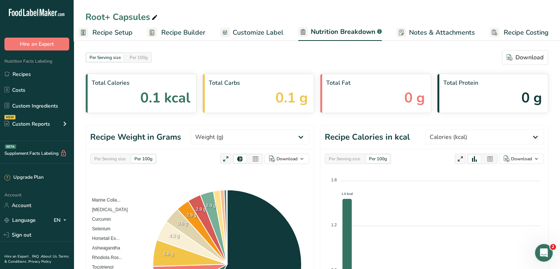
drag, startPoint x: 200, startPoint y: 32, endPoint x: 212, endPoint y: 30, distance: 11.6
click at [200, 32] on span "Recipe Builder" at bounding box center [183, 33] width 44 height 10
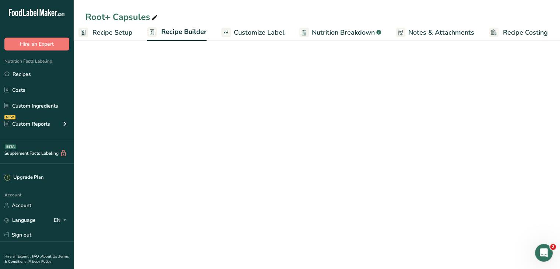
scroll to position [0, 6]
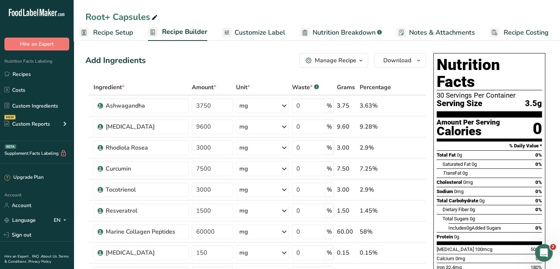
click at [257, 34] on span "Customize Label" at bounding box center [260, 33] width 51 height 10
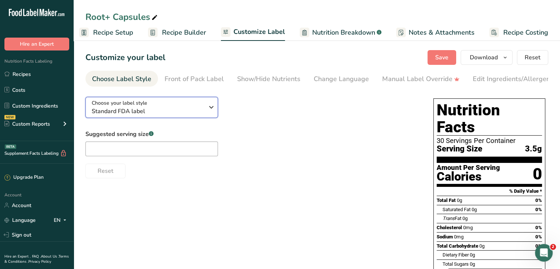
click at [185, 109] on span "Standard FDA label" at bounding box center [148, 111] width 112 height 9
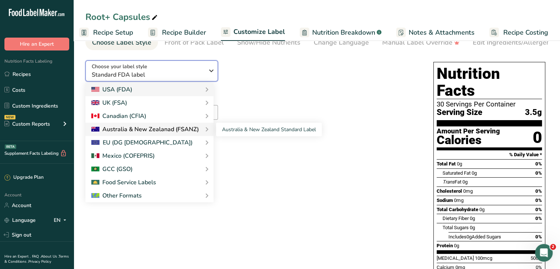
scroll to position [37, 0]
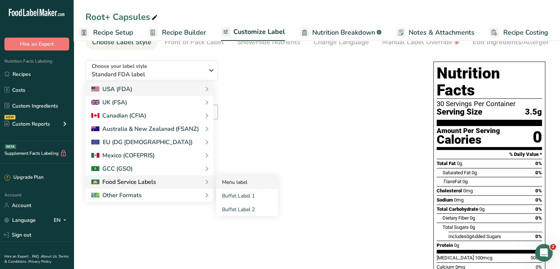
click at [228, 185] on link "Menu label" at bounding box center [247, 182] width 62 height 14
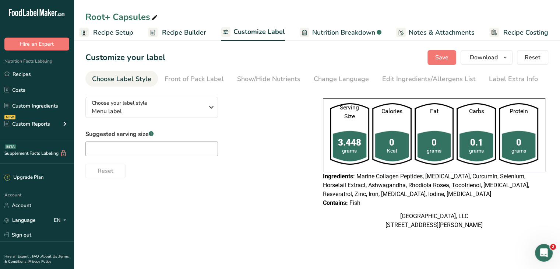
scroll to position [0, 0]
click at [181, 108] on span "Menu label" at bounding box center [148, 111] width 112 height 9
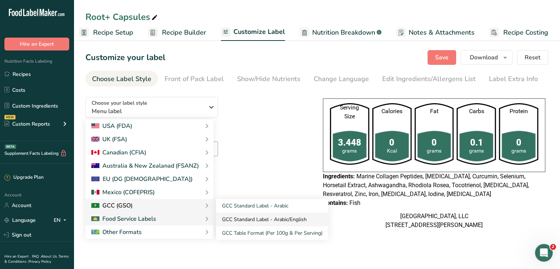
click at [250, 218] on link "GCC Standard Label - Arabic/English" at bounding box center [272, 219] width 112 height 14
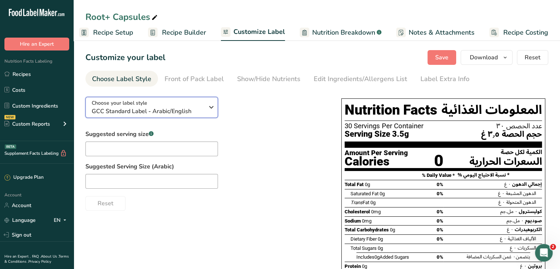
click at [183, 114] on span "GCC Standard Label - Arabic/English" at bounding box center [148, 111] width 112 height 9
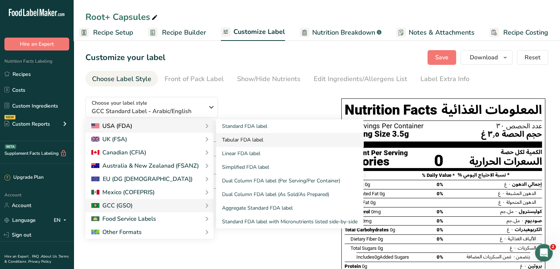
click at [239, 140] on link "Tabular FDA label" at bounding box center [289, 140] width 147 height 14
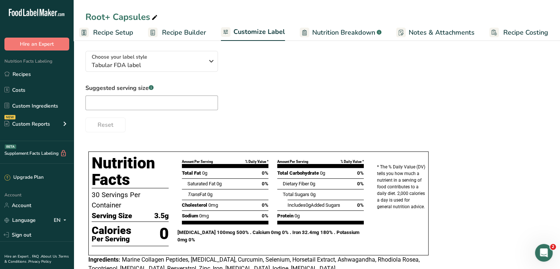
scroll to position [37, 0]
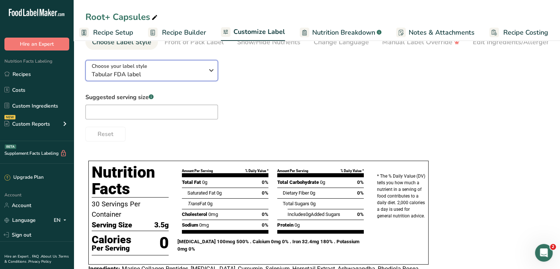
click at [195, 73] on span "Tabular FDA label" at bounding box center [148, 74] width 112 height 9
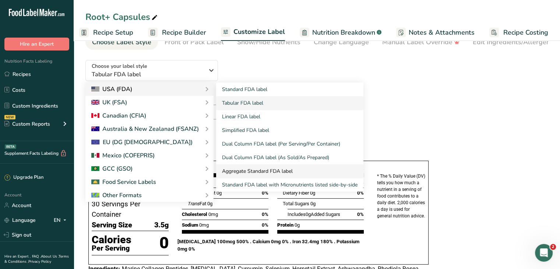
click at [259, 172] on link "Aggregate Standard FDA label" at bounding box center [289, 171] width 147 height 14
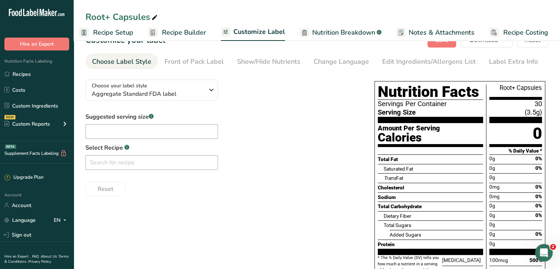
scroll to position [0, 0]
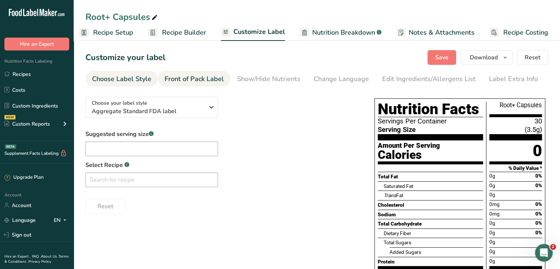
click at [195, 78] on div "Front of Pack Label" at bounding box center [194, 79] width 59 height 10
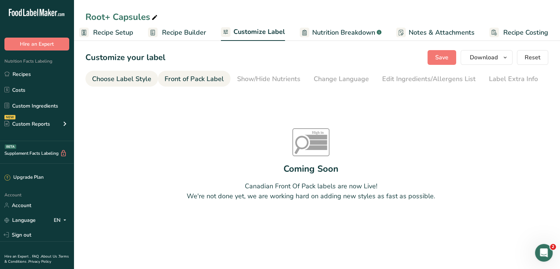
click at [136, 80] on div "Choose Label Style" at bounding box center [121, 79] width 59 height 10
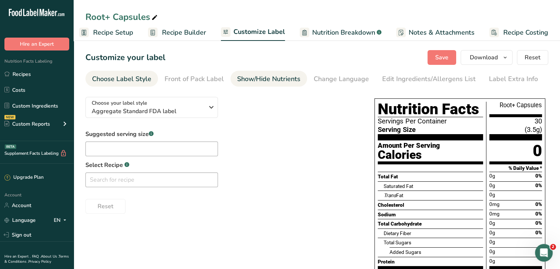
click at [281, 80] on div "Show/Hide Nutrients" at bounding box center [268, 79] width 63 height 10
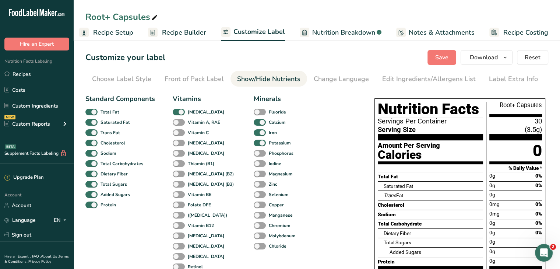
click at [247, 28] on span "Customize Label" at bounding box center [259, 32] width 52 height 10
click at [123, 76] on div "Choose Label Style" at bounding box center [121, 79] width 59 height 10
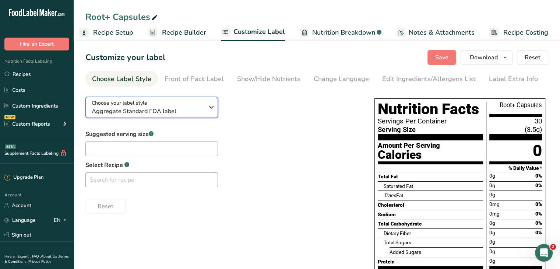
click at [169, 109] on span "Aggregate Standard FDA label" at bounding box center [148, 111] width 112 height 9
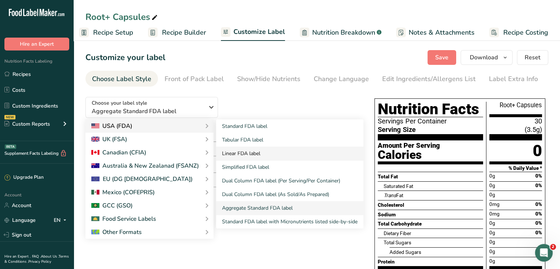
click at [261, 152] on link "Linear FDA label" at bounding box center [289, 154] width 147 height 14
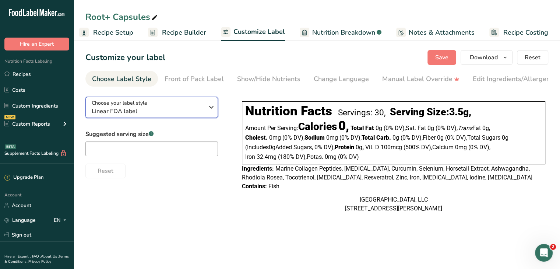
click at [184, 109] on span "Linear FDA label" at bounding box center [148, 111] width 112 height 9
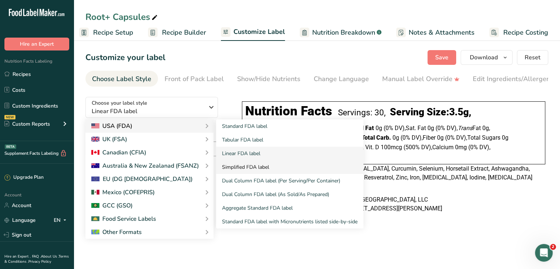
click at [249, 170] on link "Simplified FDA label" at bounding box center [289, 167] width 147 height 14
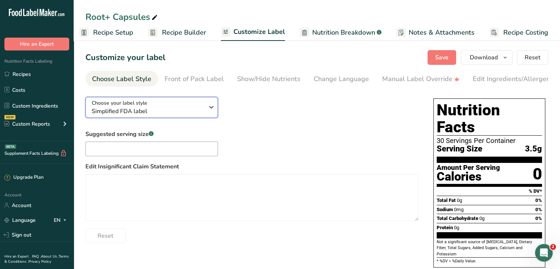
click at [204, 112] on div "Choose your label style Simplified FDA label" at bounding box center [151, 107] width 118 height 17
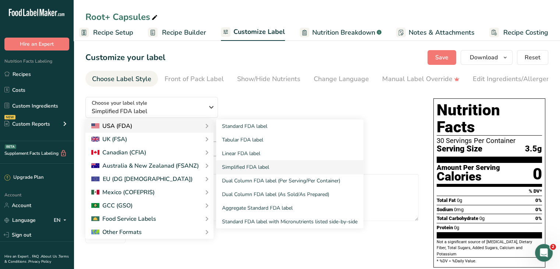
click at [160, 127] on div "USA (FDA)" at bounding box center [149, 126] width 116 height 9
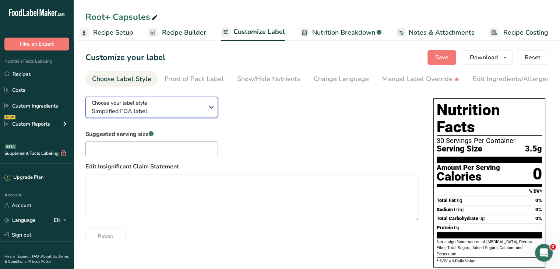
click at [175, 110] on span "Simplified FDA label" at bounding box center [148, 111] width 112 height 9
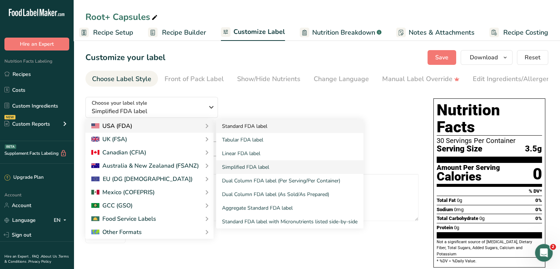
click at [231, 129] on link "Standard FDA label" at bounding box center [289, 126] width 147 height 14
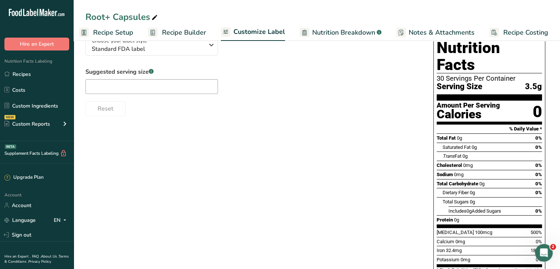
scroll to position [51, 0]
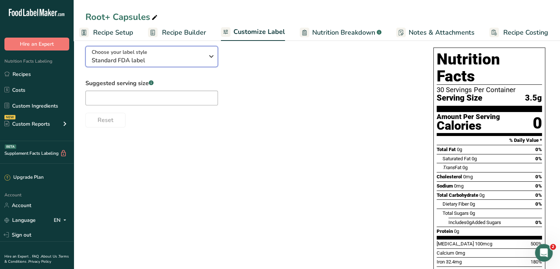
click at [170, 58] on span "Standard FDA label" at bounding box center [148, 60] width 112 height 9
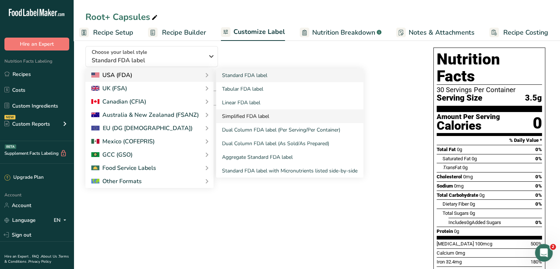
click at [243, 118] on link "Simplified FDA label" at bounding box center [289, 116] width 147 height 14
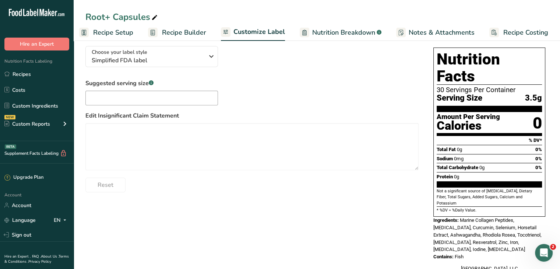
click at [266, 30] on span "Customize Label" at bounding box center [259, 32] width 52 height 10
click at [159, 99] on input "text" at bounding box center [151, 98] width 133 height 15
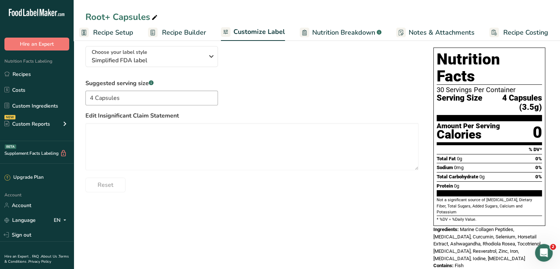
click at [302, 95] on div "Suggested serving size .a-a{fill:#347362;}.b-a{fill:#fff;} 4 Capsules Edit Insi…" at bounding box center [251, 135] width 333 height 113
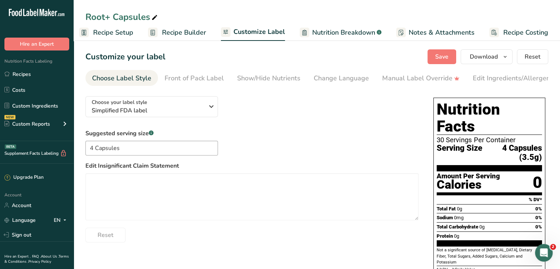
scroll to position [0, 0]
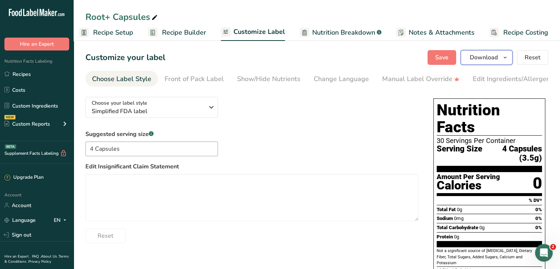
click at [505, 58] on icon "button" at bounding box center [505, 57] width 6 height 9
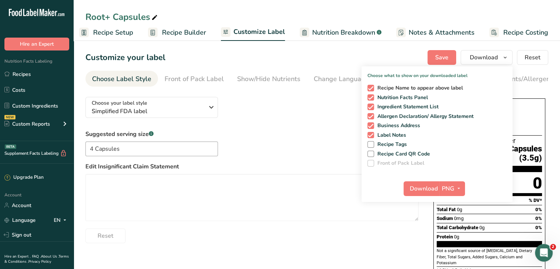
click at [374, 88] on span at bounding box center [371, 88] width 7 height 7
click at [372, 88] on input "Recipe Name to appear above label" at bounding box center [370, 87] width 5 height 5
click at [372, 126] on span at bounding box center [371, 125] width 7 height 7
click at [372, 126] on input "Business Address" at bounding box center [370, 125] width 5 height 5
click at [372, 134] on span at bounding box center [371, 135] width 7 height 7
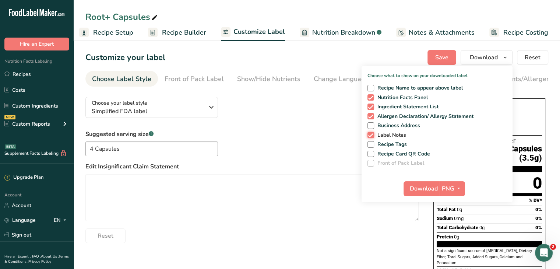
click at [372, 134] on input "Label Notes" at bounding box center [370, 135] width 5 height 5
click at [426, 186] on span "Download" at bounding box center [424, 188] width 28 height 9
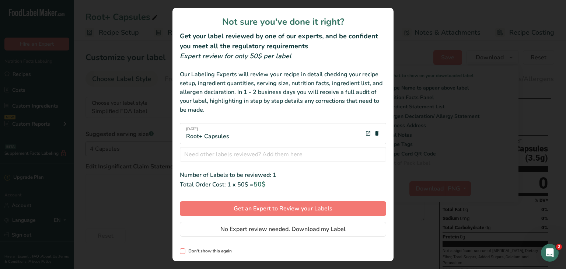
click at [184, 252] on span "review labels modal" at bounding box center [183, 251] width 6 height 6
click at [184, 252] on input "Don't show this again" at bounding box center [182, 251] width 5 height 5
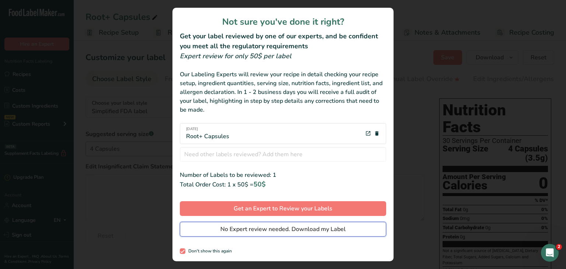
click at [281, 230] on span "No Expert review needed. Download my Label" at bounding box center [282, 229] width 125 height 9
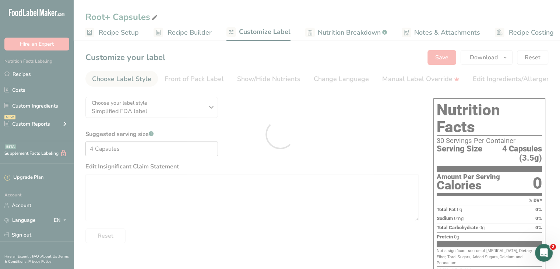
scroll to position [0, 0]
